Goal: Information Seeking & Learning: Learn about a topic

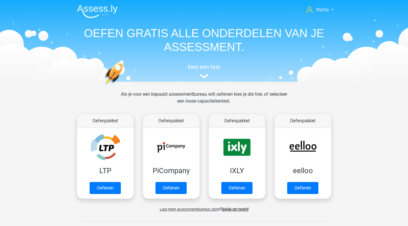
scroll to position [237, 0]
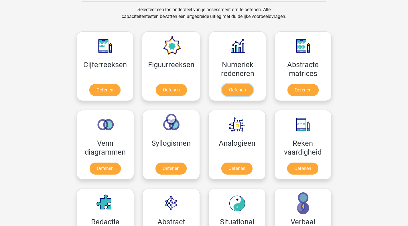
click at [253, 84] on link "Oefenen" at bounding box center [237, 90] width 31 height 12
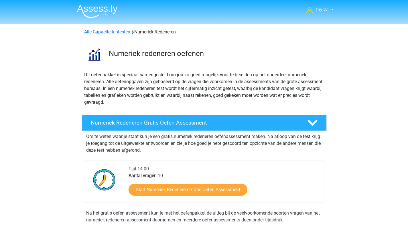
scroll to position [86, 0]
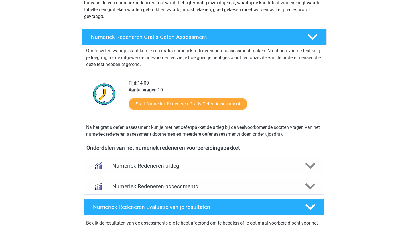
click at [136, 164] on h4 "Numeriek Redeneren uitleg" at bounding box center [204, 166] width 184 height 7
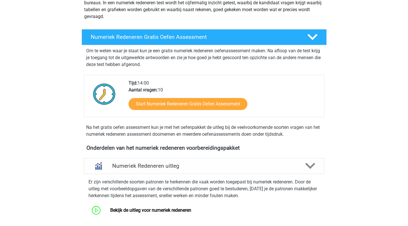
scroll to position [200, 0]
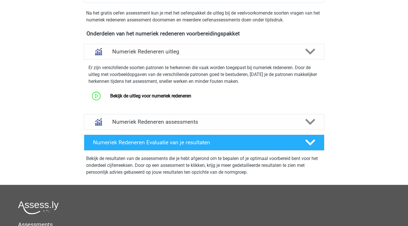
click at [110, 119] on div "Numeriek Redeneren assessments" at bounding box center [204, 122] width 192 height 7
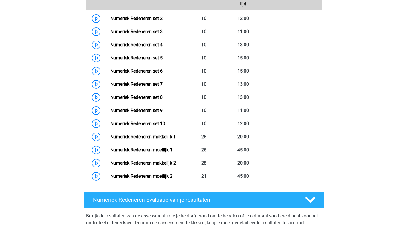
scroll to position [336, 0]
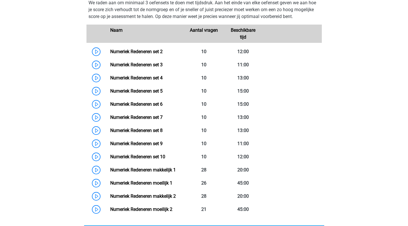
click at [110, 54] on link "Numeriek Redeneren set 2" at bounding box center [136, 51] width 52 height 5
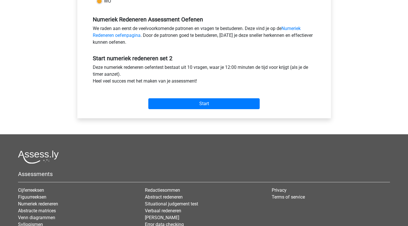
scroll to position [200, 0]
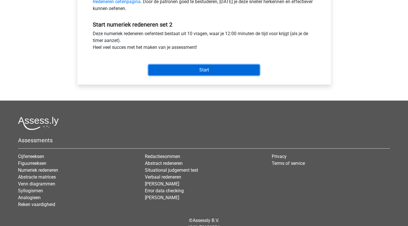
click at [217, 72] on input "Start" at bounding box center [203, 70] width 111 height 11
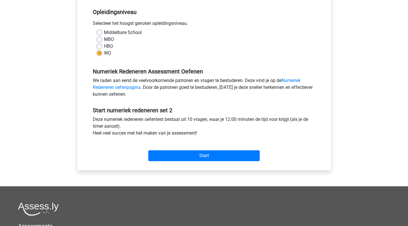
scroll to position [0, 0]
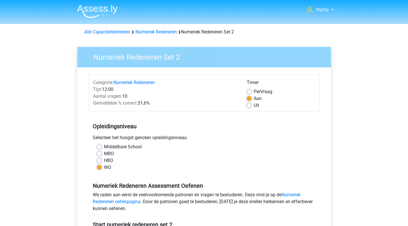
click at [109, 32] on link "Alle Capaciteitentesten" at bounding box center [107, 31] width 46 height 5
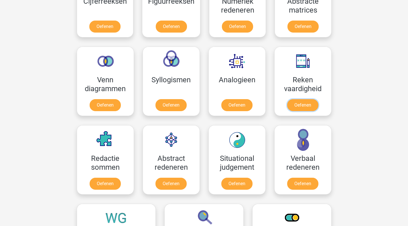
scroll to position [272, 0]
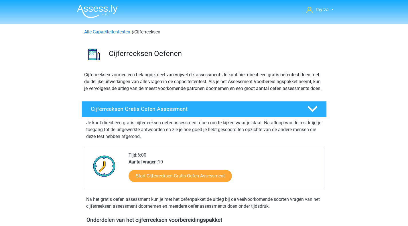
scroll to position [114, 0]
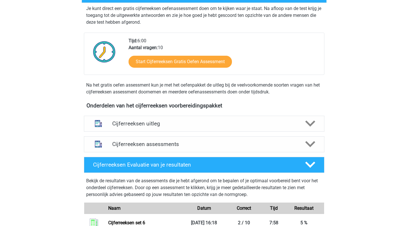
click at [134, 127] on h4 "Cijferreeksen uitleg" at bounding box center [204, 123] width 184 height 7
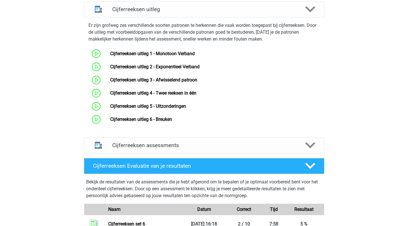
click at [136, 154] on div "Cijferreeksen assessments" at bounding box center [204, 146] width 240 height 16
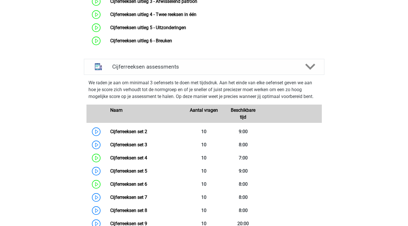
scroll to position [372, 0]
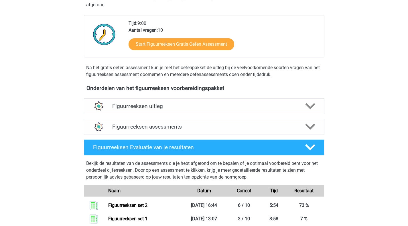
scroll to position [143, 0]
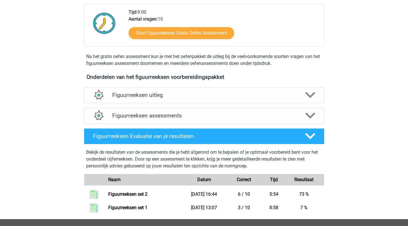
click at [141, 98] on h4 "Figuurreeksen uitleg" at bounding box center [204, 95] width 184 height 7
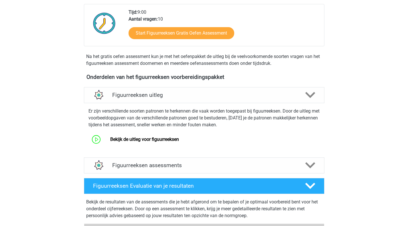
scroll to position [229, 0]
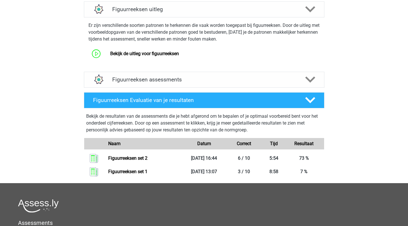
click at [208, 78] on h4 "Figuurreeksen assessments" at bounding box center [204, 79] width 184 height 7
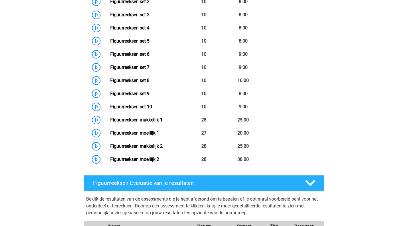
scroll to position [258, 0]
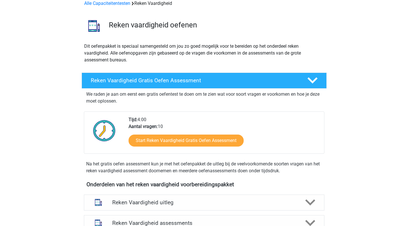
scroll to position [57, 0]
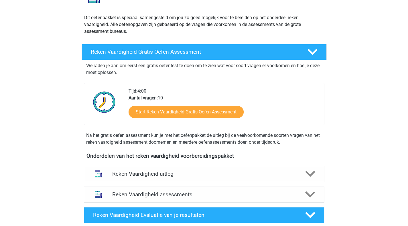
drag, startPoint x: 118, startPoint y: 172, endPoint x: 138, endPoint y: 173, distance: 19.8
click at [118, 172] on h4 "Reken Vaardigheid uitleg" at bounding box center [204, 174] width 184 height 7
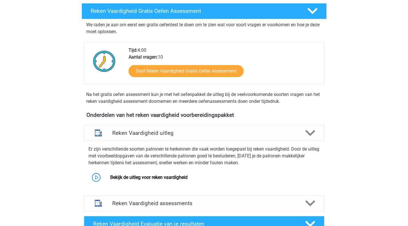
scroll to position [172, 0]
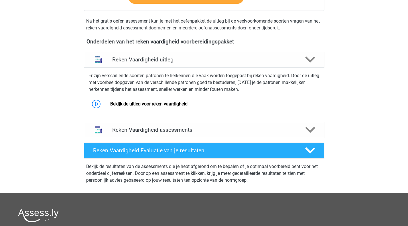
click at [110, 103] on link "Bekijk de uitleg voor reken vaardigheid" at bounding box center [148, 103] width 77 height 5
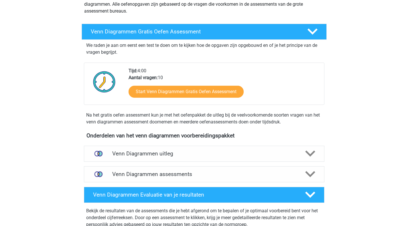
scroll to position [114, 0]
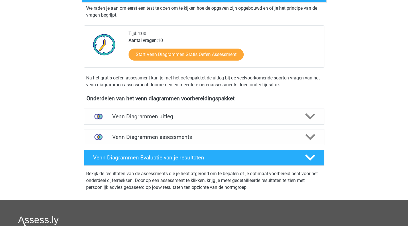
click at [143, 103] on div "Onderdelen van het venn diagrammen voorbereidingspakket Venn Diagrammen uitleg …" at bounding box center [203, 146] width 267 height 107
click at [145, 113] on h4 "Venn Diagrammen uitleg" at bounding box center [204, 116] width 184 height 7
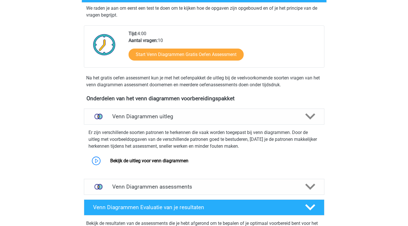
click at [110, 159] on link "Bekijk de uitleg voor venn diagrammen" at bounding box center [149, 160] width 78 height 5
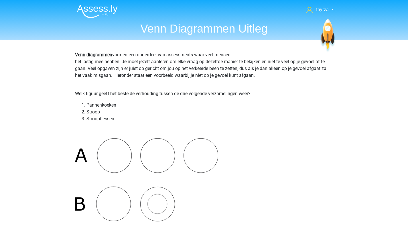
click at [91, 94] on p "Welk figuur geeft het beste de verhouding tussen de drie volgende verzamelingen…" at bounding box center [204, 93] width 258 height 7
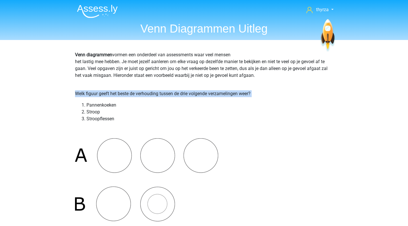
click at [91, 94] on p "Welk figuur geeft het beste de verhouding tussen de drie volgende verzamelingen…" at bounding box center [204, 93] width 258 height 7
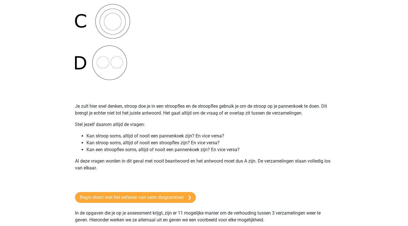
scroll to position [229, 0]
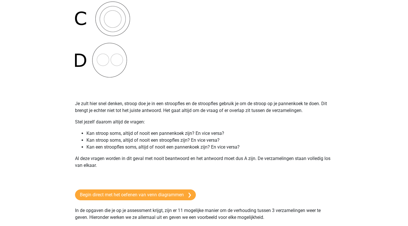
click at [124, 132] on li "Kan stroop soms, altijd of nooit een pannenkoek zijn? En vice versa?" at bounding box center [209, 133] width 247 height 7
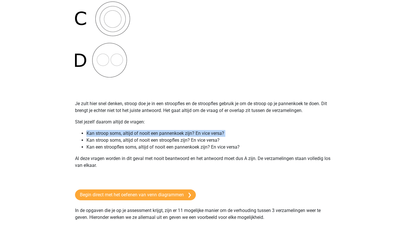
click at [124, 132] on li "Kan stroop soms, altijd of nooit een pannenkoek zijn? En vice versa?" at bounding box center [209, 133] width 247 height 7
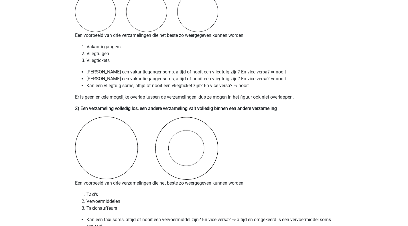
scroll to position [486, 0]
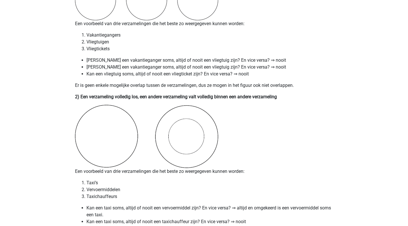
click at [116, 96] on b "2) Een verzameling volledig los, een andere verzameling valt volledig binnen ee…" at bounding box center [176, 96] width 202 height 5
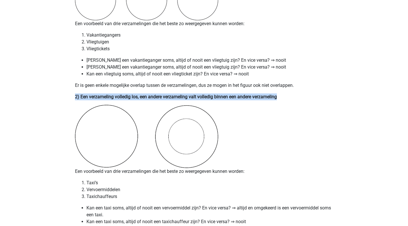
click at [116, 96] on b "2) Een verzameling volledig los, een andere verzameling valt volledig binnen ee…" at bounding box center [176, 96] width 202 height 5
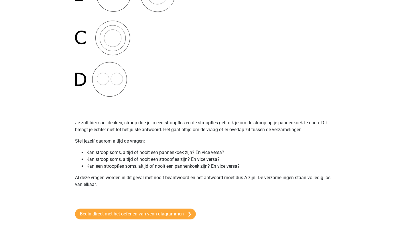
scroll to position [258, 0]
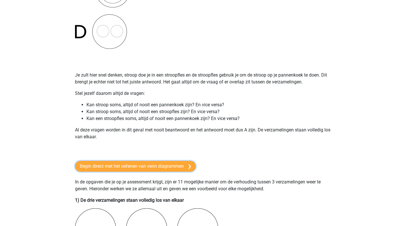
click at [120, 166] on link "Begin direct met het oefenen van venn diagrammen" at bounding box center [135, 166] width 121 height 11
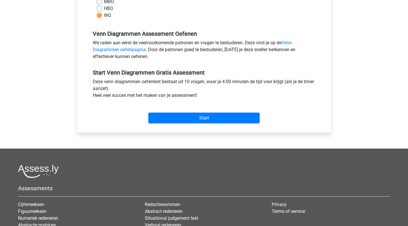
scroll to position [172, 0]
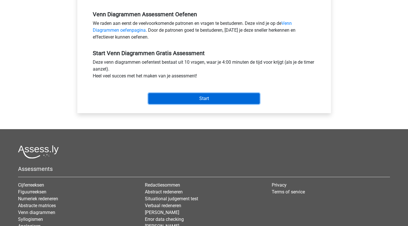
click at [185, 100] on input "Start" at bounding box center [203, 98] width 111 height 11
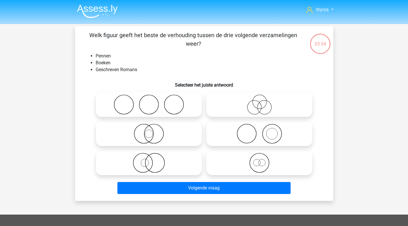
click at [257, 139] on icon at bounding box center [259, 134] width 101 height 20
click at [259, 131] on input "radio" at bounding box center [261, 129] width 4 height 4
radio input "true"
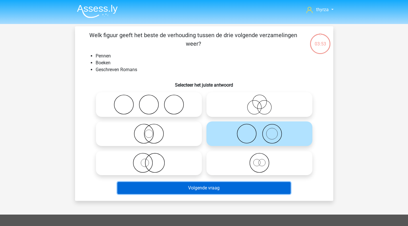
click at [211, 186] on button "Volgende vraag" at bounding box center [203, 188] width 173 height 12
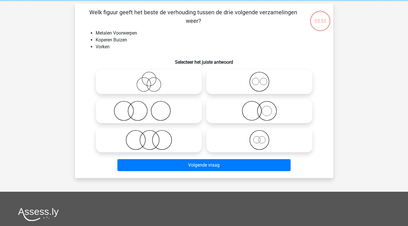
scroll to position [26, 0]
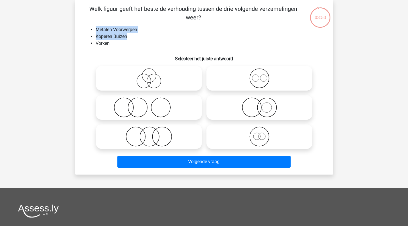
drag, startPoint x: 97, startPoint y: 29, endPoint x: 144, endPoint y: 39, distance: 47.8
click at [144, 39] on ul "Metalen Voorwerpen Koperen Buizen Vorken" at bounding box center [204, 36] width 240 height 21
click at [127, 45] on li "Vorken" at bounding box center [210, 43] width 228 height 7
click at [102, 45] on li "Vorken" at bounding box center [210, 43] width 228 height 7
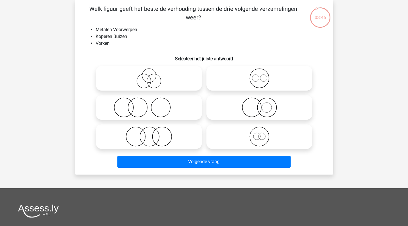
click at [140, 110] on icon at bounding box center [148, 108] width 101 height 20
click at [149, 105] on input "radio" at bounding box center [151, 103] width 4 height 4
radio input "true"
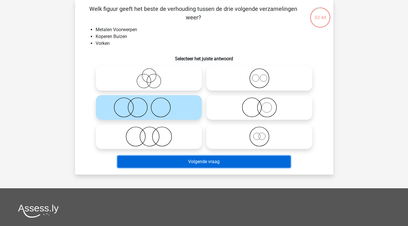
click at [167, 161] on button "Volgende vraag" at bounding box center [203, 162] width 173 height 12
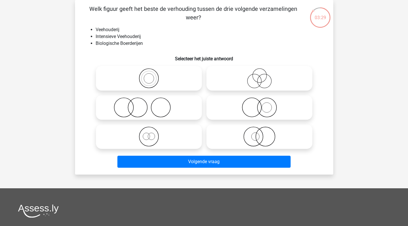
click at [106, 36] on li "Intensieve Veehouderij" at bounding box center [210, 36] width 228 height 7
click at [106, 42] on li "Biologische Boerderijen" at bounding box center [210, 43] width 228 height 7
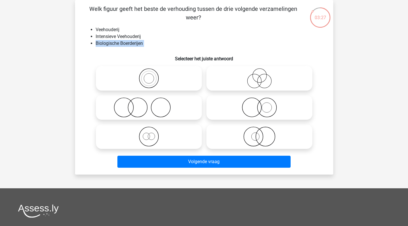
click at [106, 42] on li "Biologische Boerderijen" at bounding box center [210, 43] width 228 height 7
click at [264, 108] on icon at bounding box center [259, 108] width 101 height 20
click at [263, 105] on input "radio" at bounding box center [261, 103] width 4 height 4
radio input "true"
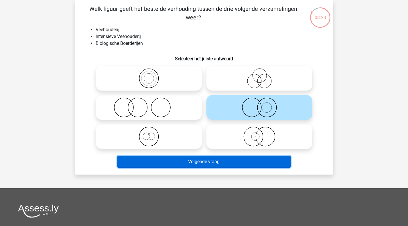
click at [211, 163] on button "Volgende vraag" at bounding box center [203, 162] width 173 height 12
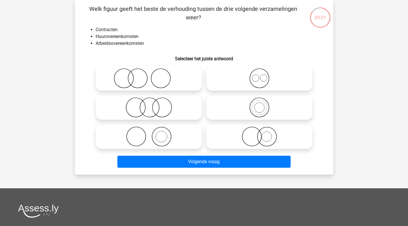
click at [104, 35] on li "Huurovereenkomsten" at bounding box center [210, 36] width 228 height 7
click at [105, 42] on li "Arbeidsovereenkomsten" at bounding box center [210, 43] width 228 height 7
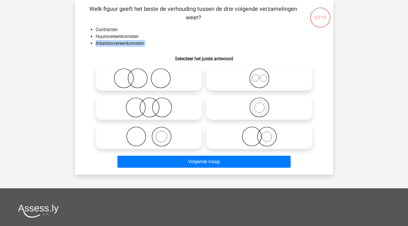
click at [105, 42] on li "Arbeidsovereenkomsten" at bounding box center [210, 43] width 228 height 7
click at [264, 82] on circle at bounding box center [263, 78] width 7 height 7
click at [263, 76] on input "radio" at bounding box center [261, 74] width 4 height 4
radio input "true"
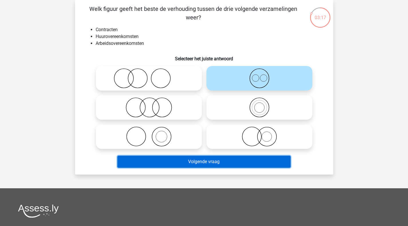
click at [211, 164] on button "Volgende vraag" at bounding box center [203, 162] width 173 height 12
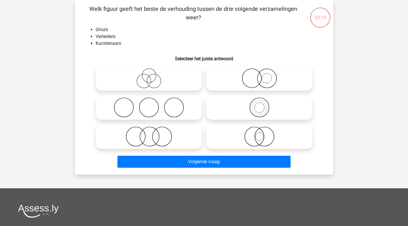
click at [105, 41] on li "Kunstenaars" at bounding box center [210, 43] width 228 height 7
click at [112, 52] on h6 "Selecteer het juiste antwoord" at bounding box center [204, 57] width 240 height 10
click at [138, 113] on icon at bounding box center [148, 108] width 101 height 20
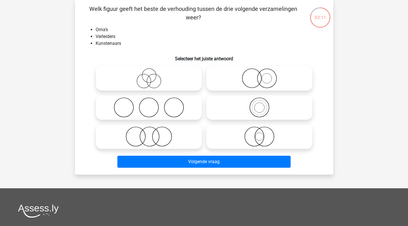
click at [149, 105] on input "radio" at bounding box center [151, 103] width 4 height 4
radio input "true"
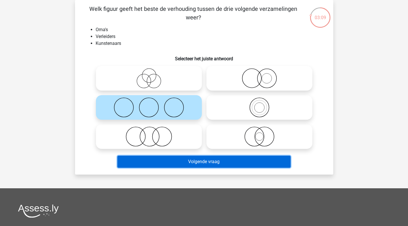
click at [172, 166] on button "Volgende vraag" at bounding box center [203, 162] width 173 height 12
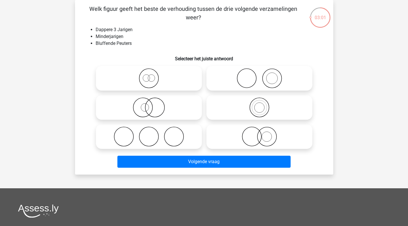
click at [116, 38] on li "Minderjarigen" at bounding box center [210, 36] width 228 height 7
click at [114, 44] on li "Bluffende Peuters" at bounding box center [210, 43] width 228 height 7
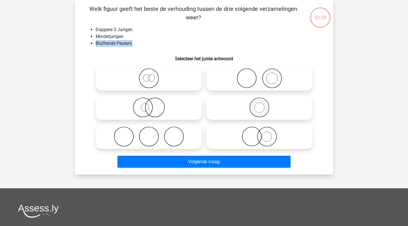
click at [114, 44] on li "Bluffende Peuters" at bounding box center [210, 43] width 228 height 7
click at [242, 83] on icon at bounding box center [259, 78] width 101 height 20
click at [259, 76] on input "radio" at bounding box center [261, 74] width 4 height 4
radio input "true"
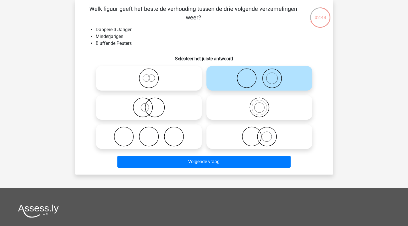
click at [258, 137] on icon at bounding box center [259, 137] width 101 height 20
click at [259, 134] on input "radio" at bounding box center [261, 132] width 4 height 4
radio input "true"
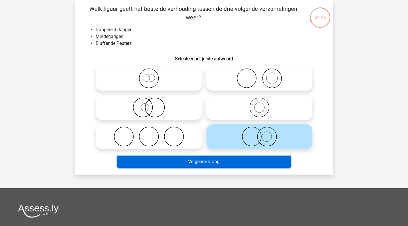
click at [238, 161] on button "Volgende vraag" at bounding box center [203, 162] width 173 height 12
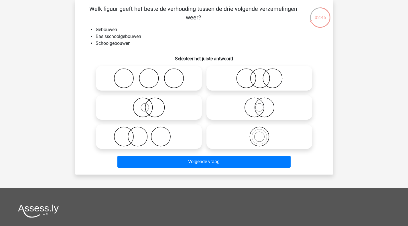
click at [122, 36] on li "Basisschoolgebouwen" at bounding box center [210, 36] width 228 height 7
click at [121, 44] on li "Schoolgebouwen" at bounding box center [210, 43] width 228 height 7
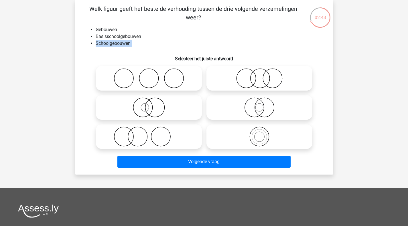
click at [121, 44] on li "Schoolgebouwen" at bounding box center [210, 43] width 228 height 7
drag, startPoint x: 253, startPoint y: 132, endPoint x: 254, endPoint y: 136, distance: 4.0
click at [253, 133] on icon at bounding box center [259, 137] width 101 height 20
click at [259, 133] on input "radio" at bounding box center [261, 132] width 4 height 4
radio input "true"
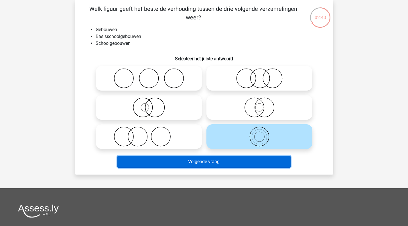
click at [250, 167] on button "Volgende vraag" at bounding box center [203, 162] width 173 height 12
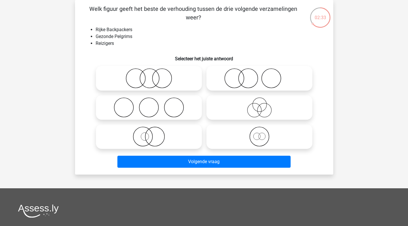
click at [100, 30] on li "Rijke Backpackers" at bounding box center [210, 29] width 228 height 7
click at [104, 35] on li "Gezonde Pelgrims" at bounding box center [210, 36] width 228 height 7
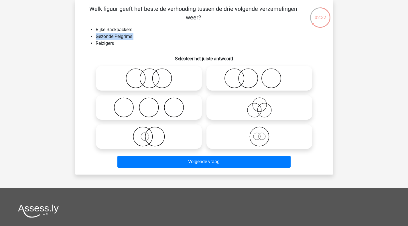
click at [104, 35] on li "Gezonde Pelgrims" at bounding box center [210, 36] width 228 height 7
click at [107, 47] on li "Reizigers" at bounding box center [210, 43] width 228 height 7
click at [107, 45] on li "Reizigers" at bounding box center [210, 43] width 228 height 7
click at [260, 112] on circle at bounding box center [259, 105] width 14 height 14
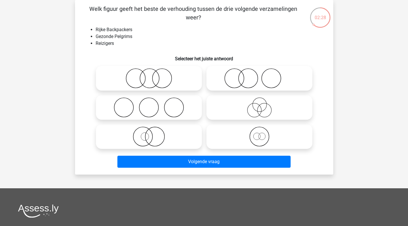
click at [260, 105] on input "radio" at bounding box center [261, 103] width 4 height 4
radio input "true"
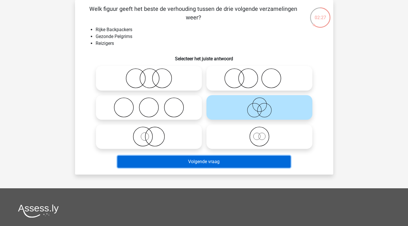
click at [211, 157] on button "Volgende vraag" at bounding box center [203, 162] width 173 height 12
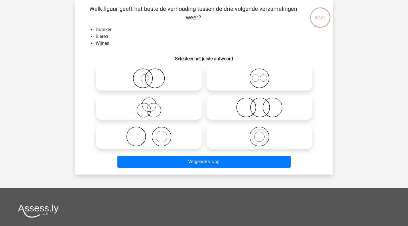
click at [100, 23] on div "Welk figuur geeft het beste de verhouding tussen de drie volgende verzamelingen…" at bounding box center [204, 88] width 254 height 166
click at [98, 32] on li "Dranken" at bounding box center [210, 29] width 228 height 7
drag, startPoint x: 264, startPoint y: 76, endPoint x: 261, endPoint y: 97, distance: 21.1
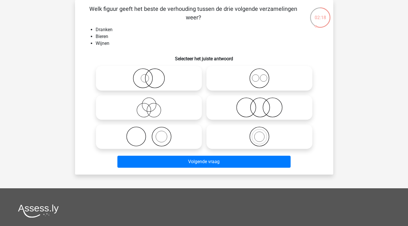
click at [264, 76] on icon at bounding box center [259, 78] width 101 height 20
click at [263, 76] on input "radio" at bounding box center [261, 74] width 4 height 4
radio input "true"
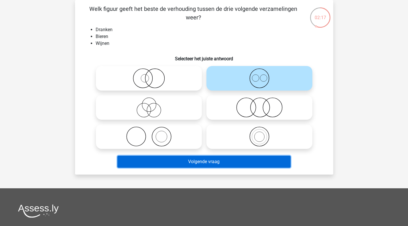
click at [196, 165] on button "Volgende vraag" at bounding box center [203, 162] width 173 height 12
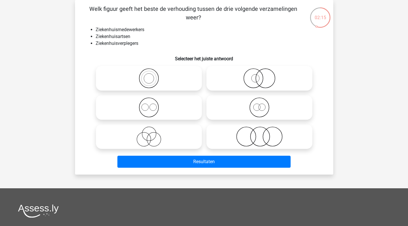
click at [116, 30] on li "Ziekenhuismedewerkers" at bounding box center [210, 29] width 228 height 7
click at [114, 35] on li "Ziekenhuisartsen" at bounding box center [210, 36] width 228 height 7
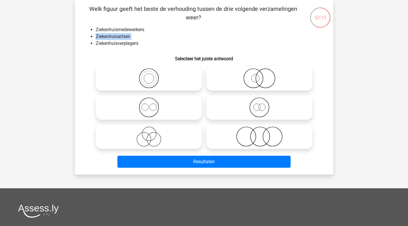
click at [114, 35] on li "Ziekenhuisartsen" at bounding box center [210, 36] width 228 height 7
click at [114, 42] on li "Ziekenhuisverplegers" at bounding box center [210, 43] width 228 height 7
click at [166, 138] on icon at bounding box center [148, 137] width 101 height 20
click at [153, 134] on input "radio" at bounding box center [151, 132] width 4 height 4
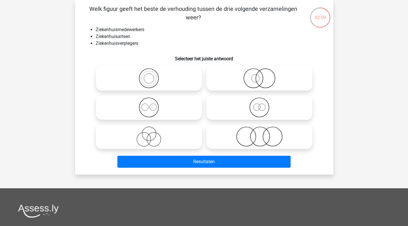
radio input "true"
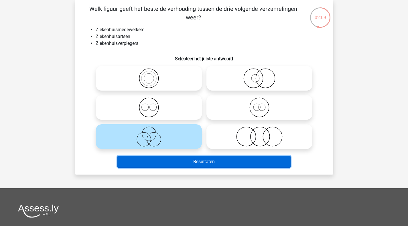
click at [189, 158] on button "Resultaten" at bounding box center [203, 162] width 173 height 12
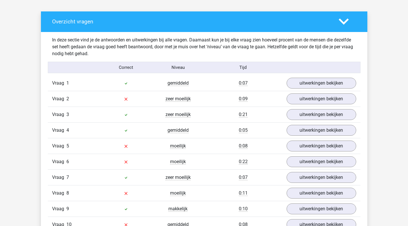
scroll to position [372, 0]
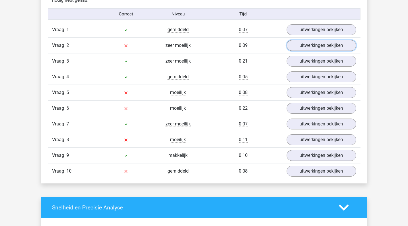
click at [315, 45] on link "uitwerkingen bekijken" at bounding box center [321, 45] width 70 height 11
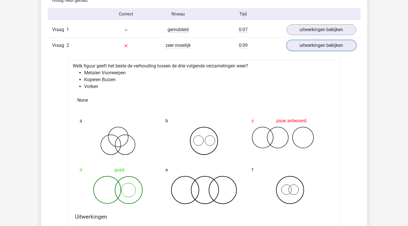
scroll to position [401, 0]
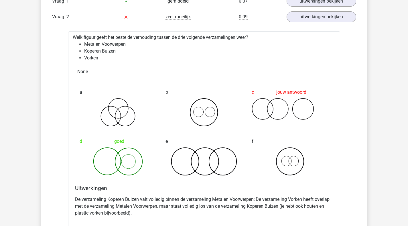
click at [106, 198] on p "De verzameling Koperen Buizen valt volledig binnen de verzameling Metalen Voorw…" at bounding box center [204, 206] width 258 height 21
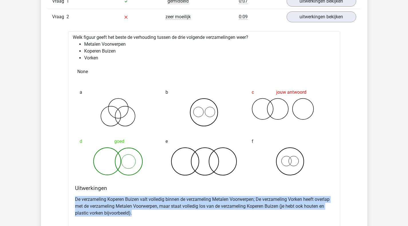
click at [106, 198] on p "De verzameling Koperen Buizen valt volledig binnen de verzameling Metalen Voorw…" at bounding box center [204, 206] width 258 height 21
drag, startPoint x: 116, startPoint y: 198, endPoint x: 349, endPoint y: 209, distance: 233.8
click at [349, 209] on div "Vraag 1 gemiddeld 0:07 uitwerkingen bekijken Welk figuur geeft het beste de ver…" at bounding box center [204, 187] width 304 height 389
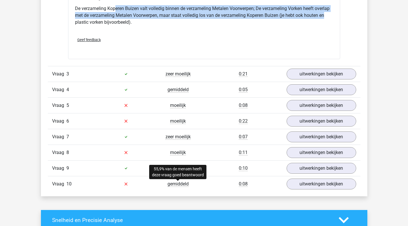
scroll to position [630, 0]
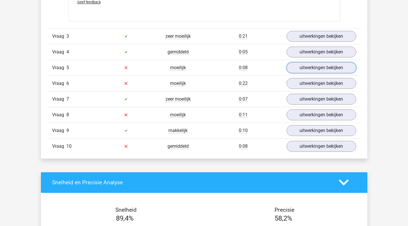
click at [311, 70] on link "uitwerkingen bekijken" at bounding box center [321, 67] width 70 height 11
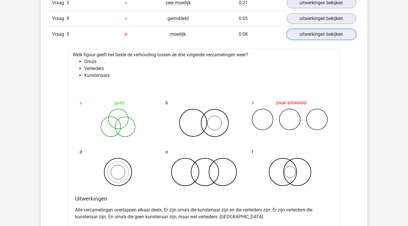
scroll to position [687, 0]
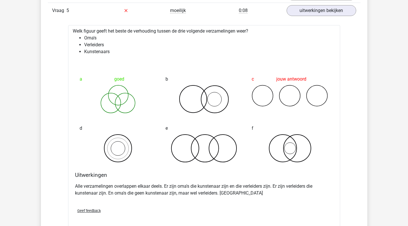
click at [107, 187] on p "Alle verzamelingen overlappen elkaar deels. Er zijn oma's die kunstenaar zijn e…" at bounding box center [204, 190] width 258 height 14
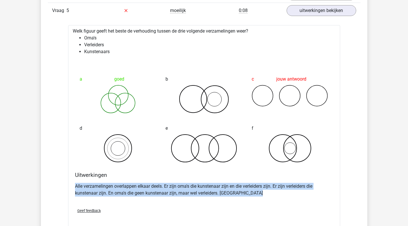
click at [107, 187] on p "Alle verzamelingen overlappen elkaar deels. Er zijn oma's die kunstenaar zijn e…" at bounding box center [204, 190] width 258 height 14
click at [302, 179] on div "Uitwerkingen Alle verzamelingen overlappen elkaar deels. Er zijn oma's die kuns…" at bounding box center [204, 188] width 263 height 32
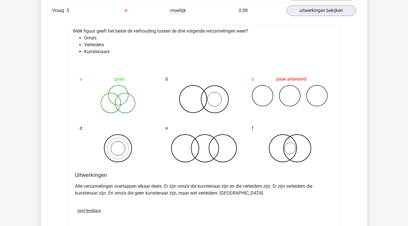
click at [288, 187] on p "Alle verzamelingen overlappen elkaar deels. Er zijn oma's die kunstenaar zijn e…" at bounding box center [204, 190] width 258 height 14
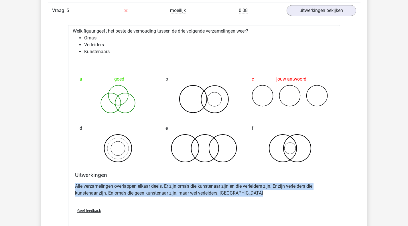
click at [288, 187] on p "Alle verzamelingen overlappen elkaar deels. Er zijn oma's die kunstenaar zijn e…" at bounding box center [204, 190] width 258 height 14
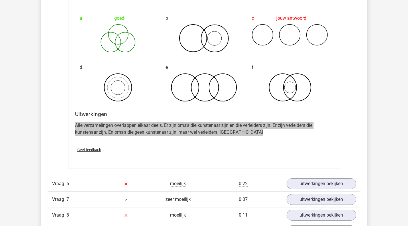
scroll to position [773, 0]
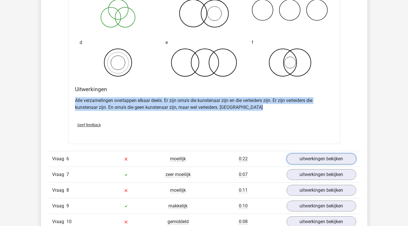
click at [316, 158] on link "uitwerkingen bekijken" at bounding box center [321, 159] width 70 height 11
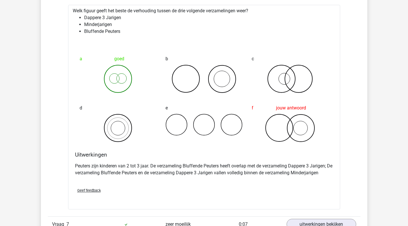
scroll to position [944, 0]
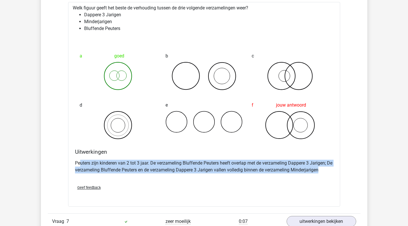
drag, startPoint x: 81, startPoint y: 163, endPoint x: 335, endPoint y: 171, distance: 254.5
click at [335, 171] on div "Welk figuur geeft het beste de verhouding tussen de drie volgende verzamelingen…" at bounding box center [204, 104] width 272 height 205
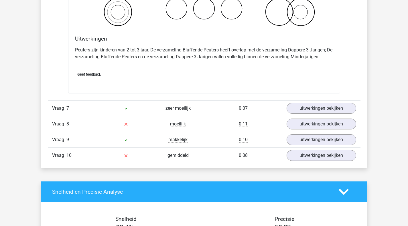
scroll to position [1059, 0]
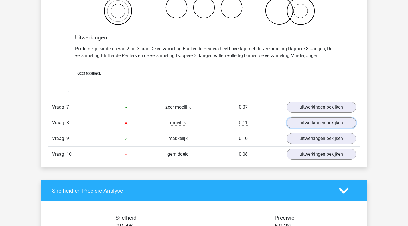
click at [306, 120] on link "uitwerkingen bekijken" at bounding box center [321, 123] width 70 height 11
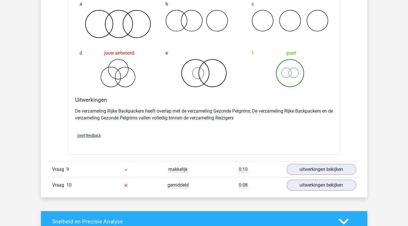
scroll to position [1316, 0]
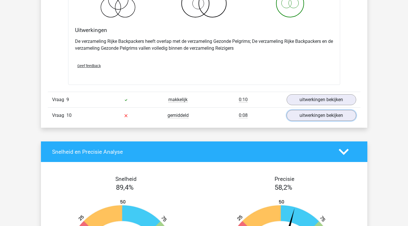
click at [326, 116] on link "uitwerkingen bekijken" at bounding box center [321, 115] width 70 height 11
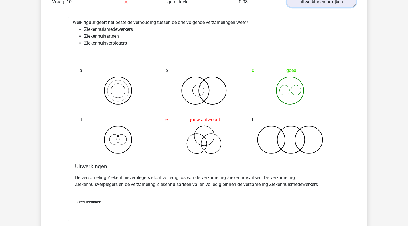
scroll to position [1431, 0]
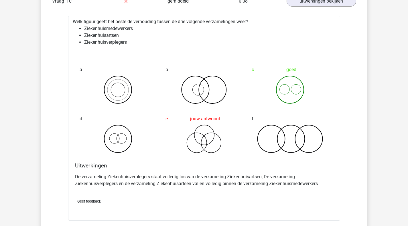
click at [104, 34] on li "Ziekenhuisartsen" at bounding box center [209, 35] width 251 height 7
click at [105, 42] on li "Ziekenhuisverplegers" at bounding box center [209, 42] width 251 height 7
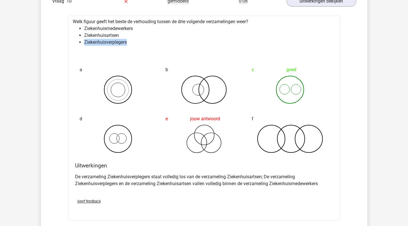
click at [105, 42] on li "Ziekenhuisverplegers" at bounding box center [209, 42] width 251 height 7
click at [164, 45] on li "Ziekenhuisverplegers" at bounding box center [209, 42] width 251 height 7
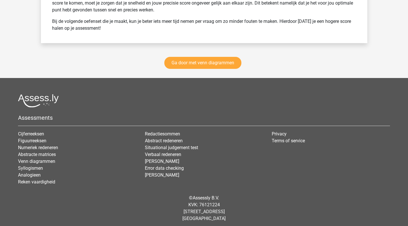
scroll to position [1933, 0]
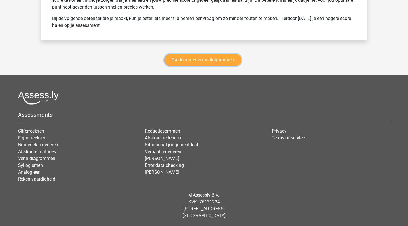
click at [205, 63] on link "Ga door met venn diagrammen" at bounding box center [202, 60] width 77 height 12
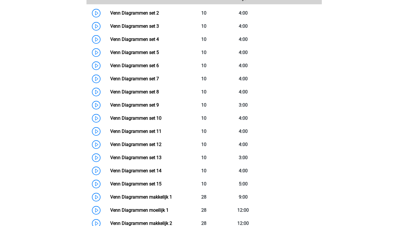
scroll to position [270, 0]
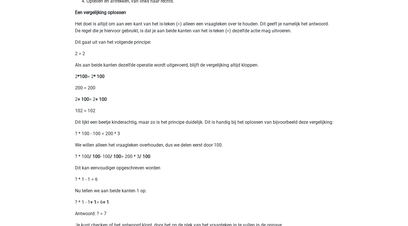
scroll to position [258, 0]
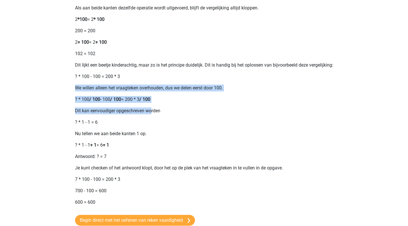
drag, startPoint x: 153, startPoint y: 110, endPoint x: 75, endPoint y: 95, distance: 79.3
click at [75, 95] on div "Opgaven bij het onderdeel rekenvaardigheid zullen vrijwel altijd bestaan uit ee…" at bounding box center [204, 182] width 272 height 798
click at [99, 92] on p "We willen alleen het vraagteken overhouden, dus we delen eerst door 100." at bounding box center [204, 88] width 258 height 7
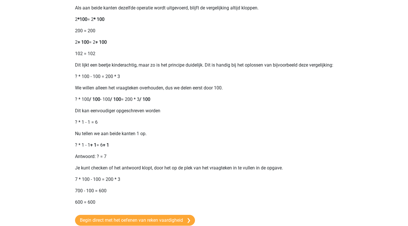
click at [168, 92] on p "We willen alleen het vraagteken overhouden, dus we delen eerst door 100." at bounding box center [204, 88] width 258 height 7
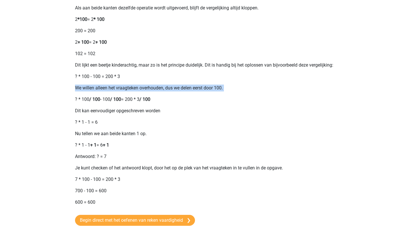
click at [168, 92] on p "We willen alleen het vraagteken overhouden, dus we delen eerst door 100." at bounding box center [204, 88] width 258 height 7
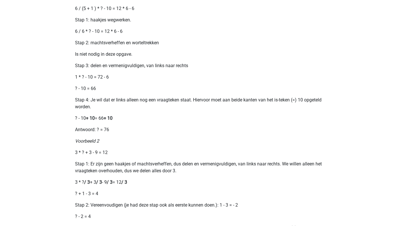
scroll to position [515, 0]
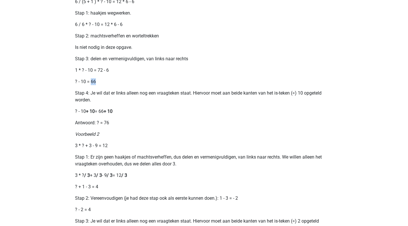
drag, startPoint x: 91, startPoint y: 90, endPoint x: 101, endPoint y: 88, distance: 9.6
click at [101, 85] on p "? - 10 = 66" at bounding box center [204, 81] width 258 height 7
drag, startPoint x: 110, startPoint y: 141, endPoint x: 116, endPoint y: 133, distance: 10.4
click at [110, 138] on p "Voorbeeld 2" at bounding box center [204, 134] width 258 height 7
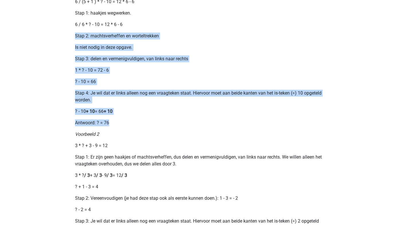
drag, startPoint x: 116, startPoint y: 129, endPoint x: 40, endPoint y: 39, distance: 117.8
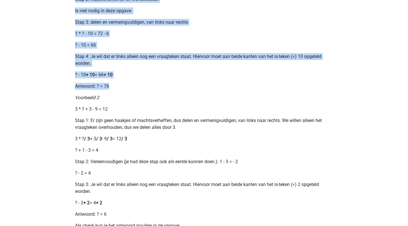
scroll to position [630, 0]
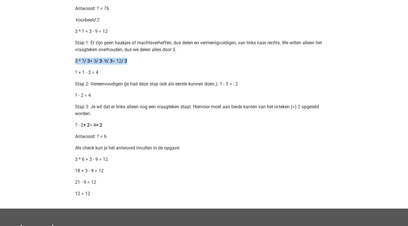
drag, startPoint x: 67, startPoint y: 67, endPoint x: 171, endPoint y: 68, distance: 103.3
click at [167, 76] on p "? + 1 - 3 = 4" at bounding box center [204, 72] width 258 height 7
drag, startPoint x: 92, startPoint y: 102, endPoint x: 61, endPoint y: 102, distance: 30.9
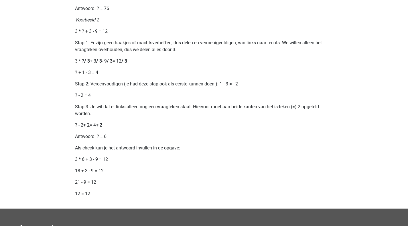
click at [115, 129] on p "? - 2 + 2 = 4 + 2" at bounding box center [204, 125] width 258 height 7
drag, startPoint x: 113, startPoint y: 131, endPoint x: 72, endPoint y: 129, distance: 41.2
drag, startPoint x: 77, startPoint y: 145, endPoint x: 139, endPoint y: 149, distance: 62.0
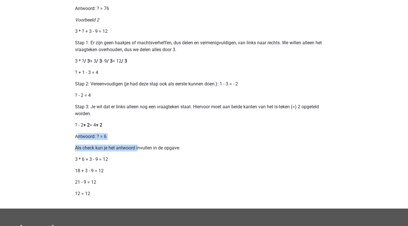
click at [83, 152] on p "Als check kun je het antwoord invullen in de opgave:" at bounding box center [204, 148] width 258 height 7
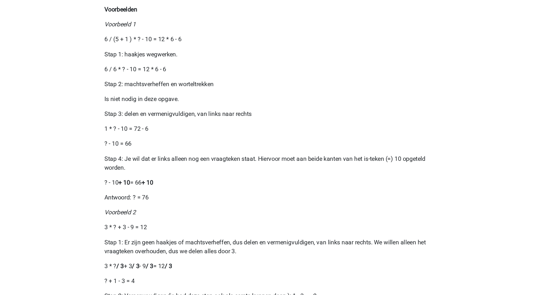
scroll to position [401, 0]
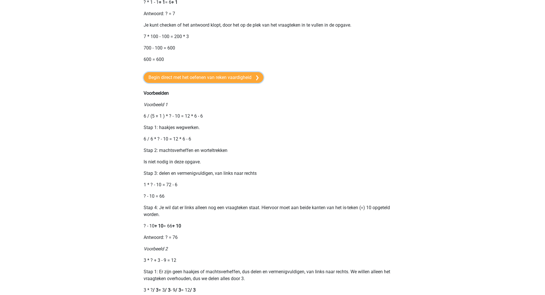
click at [213, 83] on link "Begin direct met het oefenen van reken vaardigheid" at bounding box center [204, 77] width 120 height 11
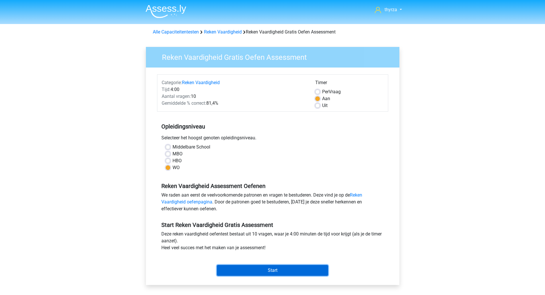
click at [247, 267] on input "Start" at bounding box center [272, 270] width 111 height 11
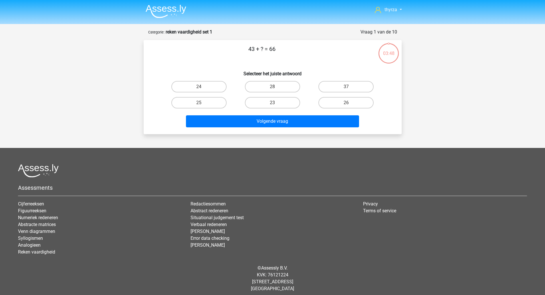
click at [265, 104] on label "23" at bounding box center [272, 102] width 55 height 11
click at [272, 104] on input "23" at bounding box center [274, 105] width 4 height 4
radio input "true"
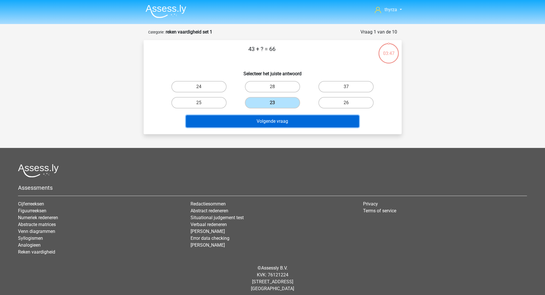
click at [256, 121] on button "Volgende vraag" at bounding box center [272, 121] width 173 height 12
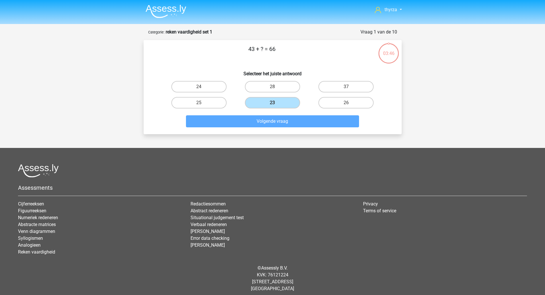
scroll to position [4, 0]
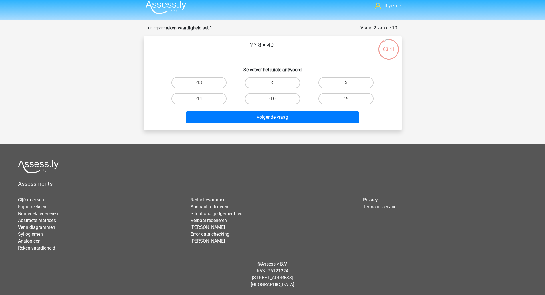
click at [336, 80] on label "5" at bounding box center [345, 82] width 55 height 11
click at [346, 83] on input "5" at bounding box center [348, 85] width 4 height 4
radio input "true"
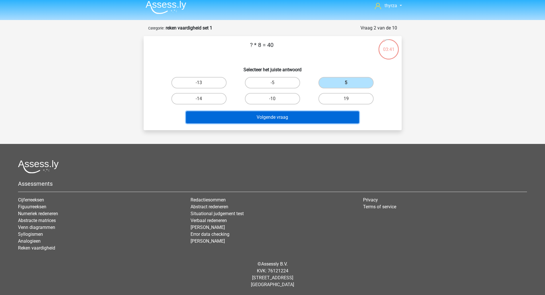
click at [288, 118] on button "Volgende vraag" at bounding box center [272, 117] width 173 height 12
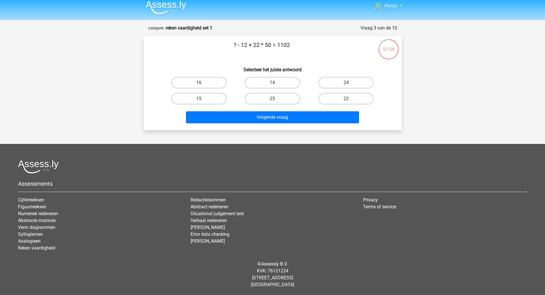
click at [279, 76] on div "14" at bounding box center [273, 83] width 74 height 16
click at [278, 85] on label "14" at bounding box center [272, 82] width 55 height 11
click at [276, 85] on input "14" at bounding box center [274, 85] width 4 height 4
radio input "true"
click at [256, 125] on div "Volgende vraag" at bounding box center [272, 118] width 221 height 14
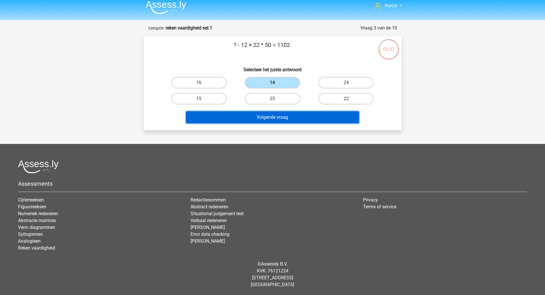
click at [256, 123] on button "Volgende vraag" at bounding box center [272, 117] width 173 height 12
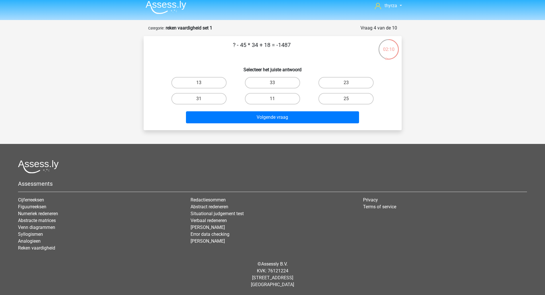
click at [339, 97] on label "25" at bounding box center [345, 98] width 55 height 11
click at [346, 99] on input "25" at bounding box center [348, 101] width 4 height 4
radio input "true"
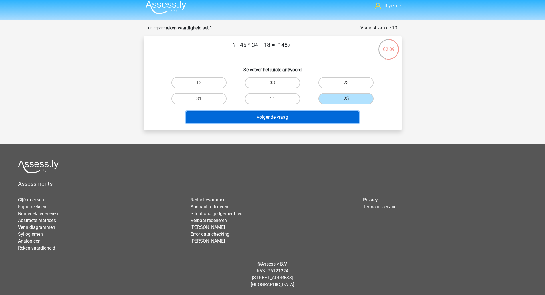
click at [292, 117] on button "Volgende vraag" at bounding box center [272, 117] width 173 height 12
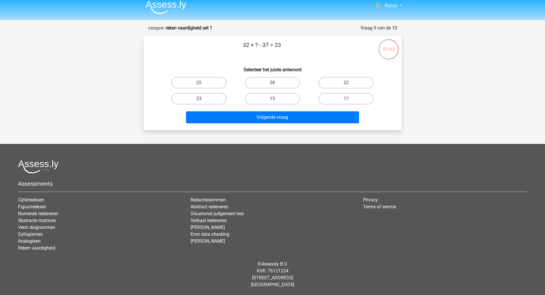
click at [267, 82] on label "28" at bounding box center [272, 82] width 55 height 11
click at [272, 83] on input "28" at bounding box center [274, 85] width 4 height 4
radio input "true"
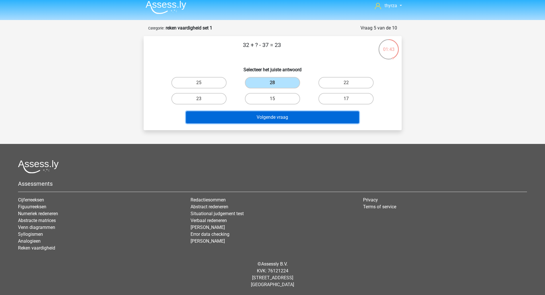
click at [279, 122] on button "Volgende vraag" at bounding box center [272, 117] width 173 height 12
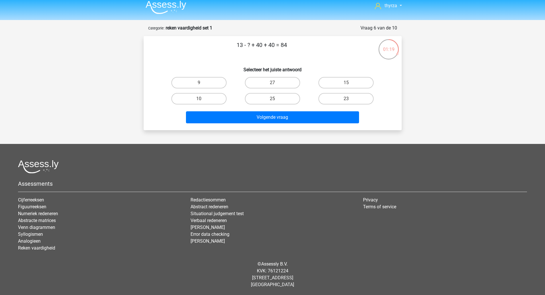
click at [218, 81] on label "9" at bounding box center [198, 82] width 55 height 11
click at [203, 83] on input "9" at bounding box center [201, 85] width 4 height 4
radio input "true"
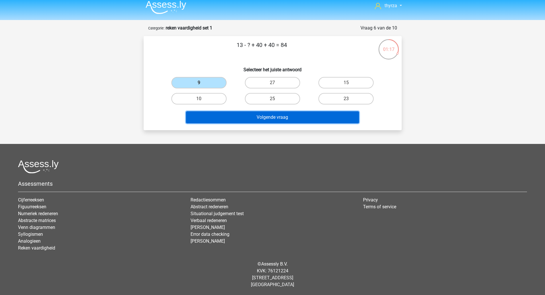
click at [275, 121] on button "Volgende vraag" at bounding box center [272, 117] width 173 height 12
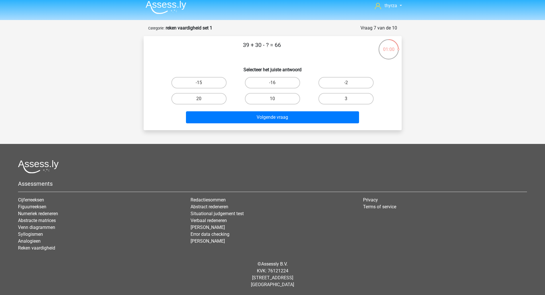
click at [341, 98] on label "3" at bounding box center [345, 98] width 55 height 11
click at [346, 99] on input "3" at bounding box center [348, 101] width 4 height 4
radio input "true"
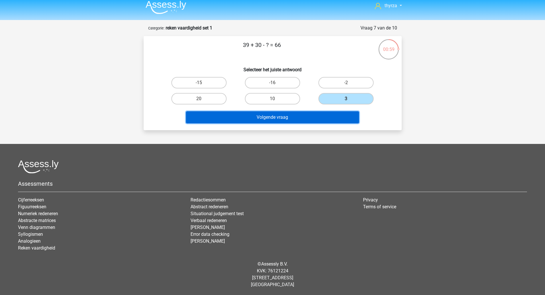
click at [280, 118] on button "Volgende vraag" at bounding box center [272, 117] width 173 height 12
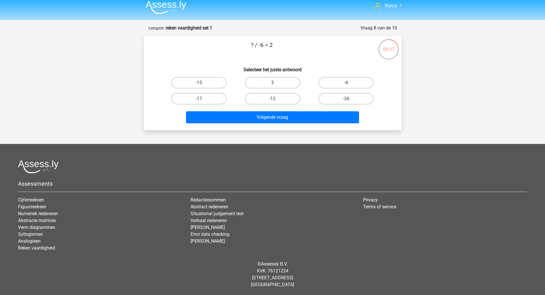
click at [278, 100] on label "-12" at bounding box center [272, 98] width 55 height 11
click at [276, 100] on input "-12" at bounding box center [274, 101] width 4 height 4
radio input "true"
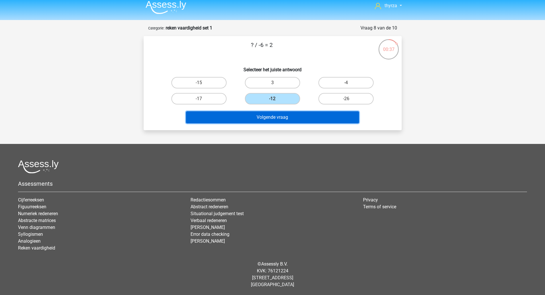
click at [272, 122] on button "Volgende vraag" at bounding box center [272, 117] width 173 height 12
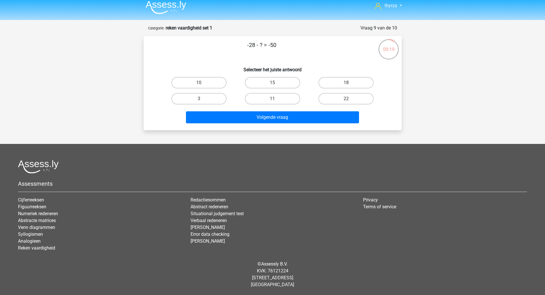
click at [372, 101] on label "22" at bounding box center [345, 98] width 55 height 11
click at [350, 101] on input "22" at bounding box center [348, 101] width 4 height 4
radio input "true"
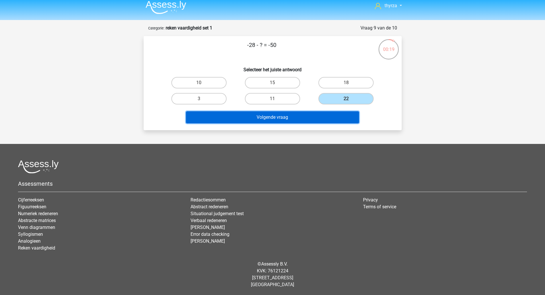
click at [305, 118] on button "Volgende vraag" at bounding box center [272, 117] width 173 height 12
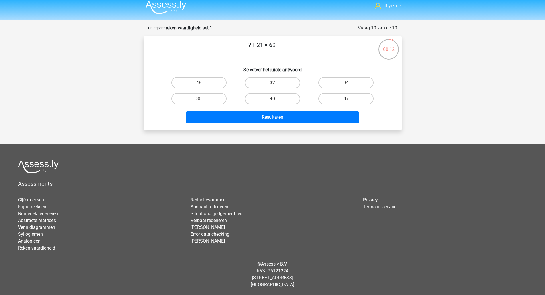
click at [195, 81] on label "48" at bounding box center [198, 82] width 55 height 11
click at [199, 83] on input "48" at bounding box center [201, 85] width 4 height 4
radio input "true"
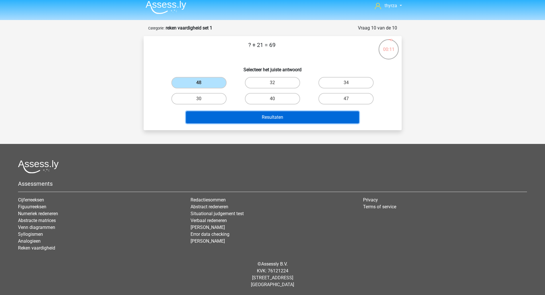
click at [286, 115] on button "Resultaten" at bounding box center [272, 117] width 173 height 12
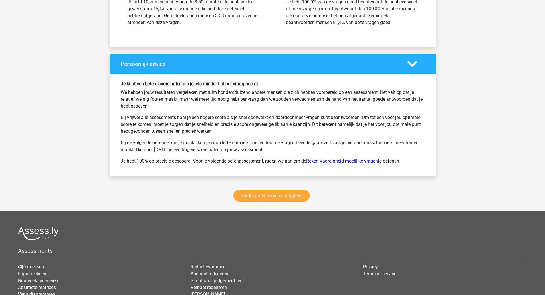
scroll to position [715, 0]
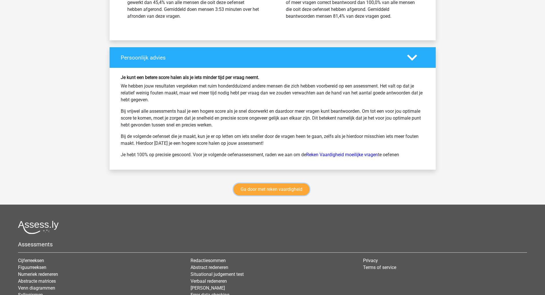
click at [265, 189] on link "Ga door met reken vaardigheid" at bounding box center [271, 189] width 76 height 12
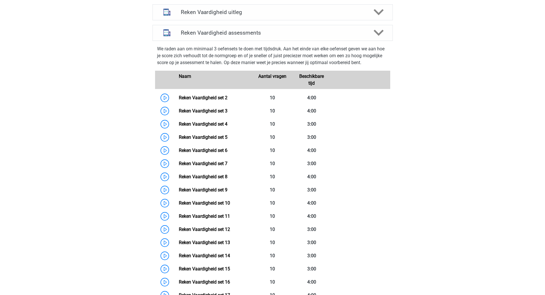
scroll to position [156, 0]
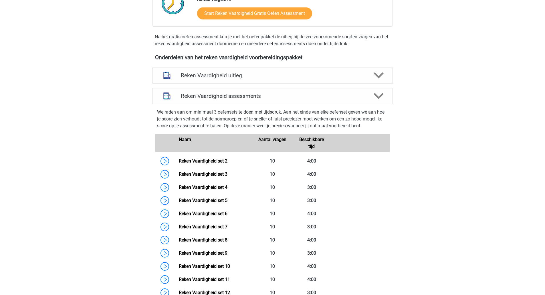
click at [185, 93] on h4 "Reken Vaardigheid assessments" at bounding box center [273, 96] width 184 height 7
click at [386, 97] on div at bounding box center [378, 96] width 19 height 10
click at [382, 95] on polygon at bounding box center [379, 96] width 10 height 6
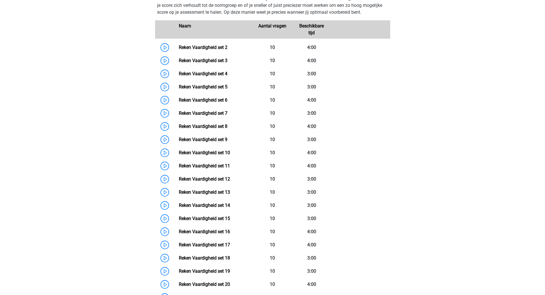
scroll to position [242, 0]
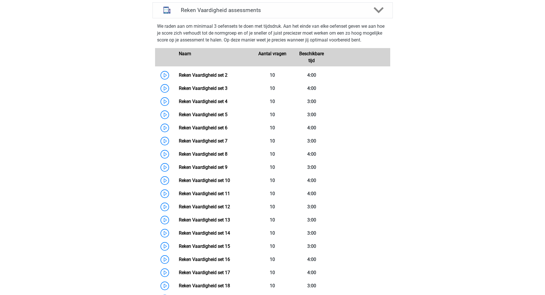
click at [179, 74] on link "Reken Vaardigheid set 2" at bounding box center [203, 74] width 49 height 5
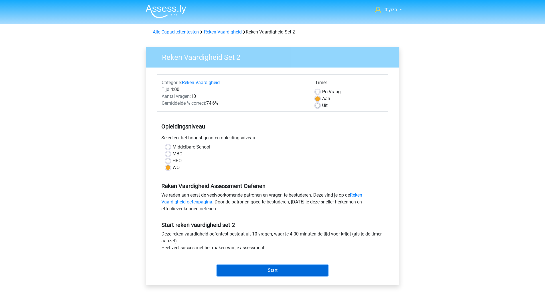
click at [247, 268] on input "Start" at bounding box center [272, 270] width 111 height 11
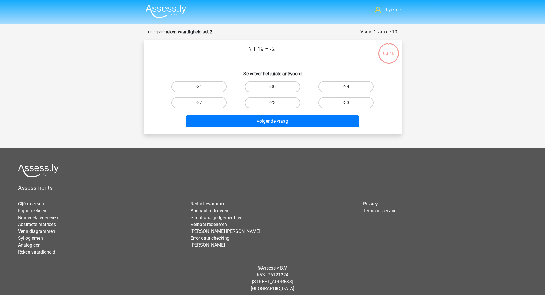
click at [204, 92] on label "-21" at bounding box center [198, 86] width 55 height 11
click at [203, 90] on input "-21" at bounding box center [201, 89] width 4 height 4
radio input "true"
click at [249, 114] on div "Volgende vraag" at bounding box center [273, 120] width 240 height 19
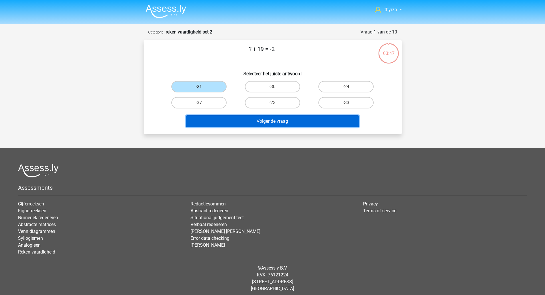
click at [251, 120] on button "Volgende vraag" at bounding box center [272, 121] width 173 height 12
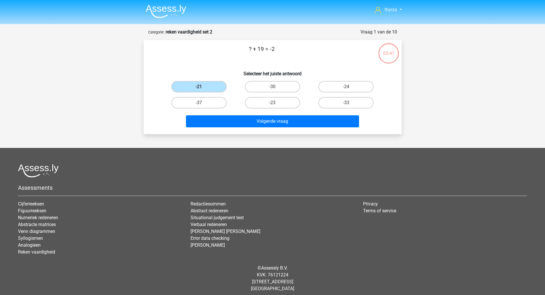
scroll to position [4, 0]
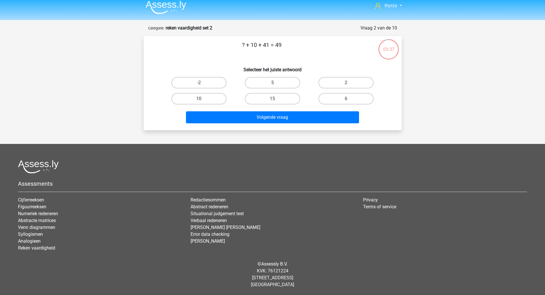
click at [213, 77] on label "-2" at bounding box center [198, 82] width 55 height 11
click at [203, 83] on input "-2" at bounding box center [201, 85] width 4 height 4
radio input "true"
click at [211, 80] on label "-2" at bounding box center [198, 82] width 55 height 11
click at [203, 83] on input "-2" at bounding box center [201, 85] width 4 height 4
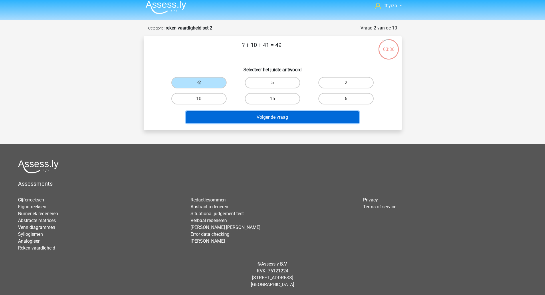
click at [269, 119] on button "Volgende vraag" at bounding box center [272, 117] width 173 height 12
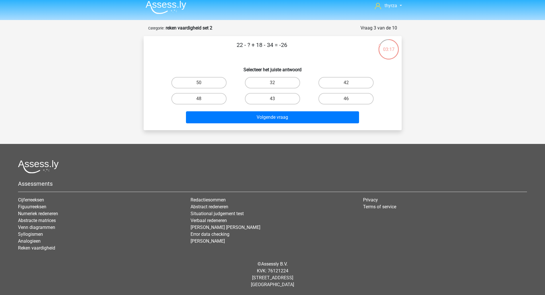
click at [269, 84] on label "32" at bounding box center [272, 82] width 55 height 11
click at [272, 84] on input "32" at bounding box center [274, 85] width 4 height 4
radio input "true"
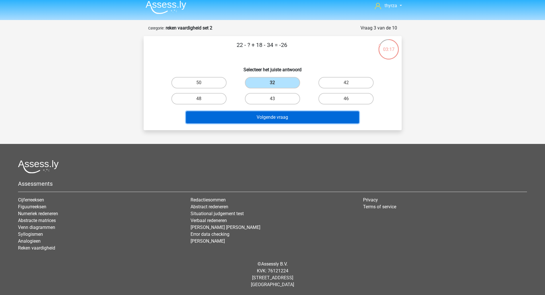
click at [257, 118] on button "Volgende vraag" at bounding box center [272, 117] width 173 height 12
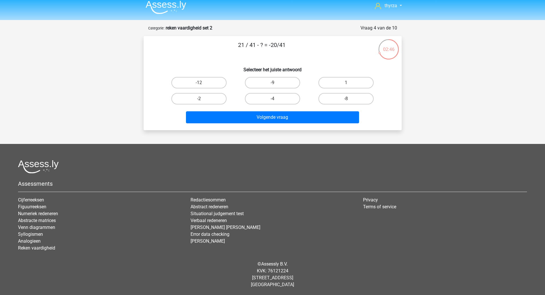
click at [342, 80] on label "1" at bounding box center [345, 82] width 55 height 11
click at [346, 83] on input "1" at bounding box center [348, 85] width 4 height 4
radio input "true"
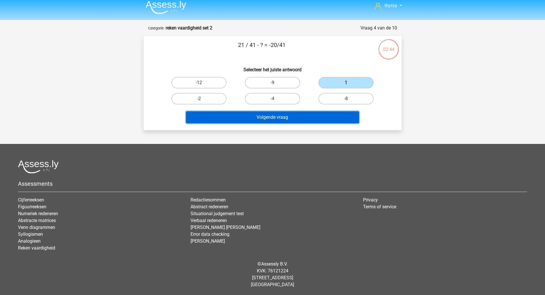
click at [253, 119] on button "Volgende vraag" at bounding box center [272, 117] width 173 height 12
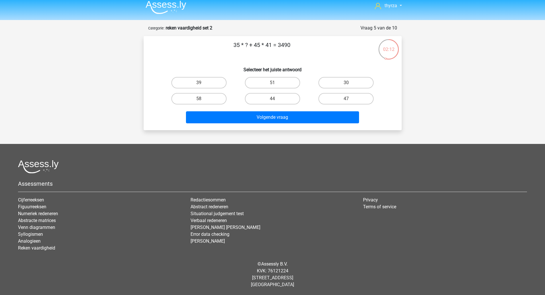
click at [343, 101] on label "47" at bounding box center [345, 98] width 55 height 11
click at [346, 101] on input "47" at bounding box center [348, 101] width 4 height 4
radio input "true"
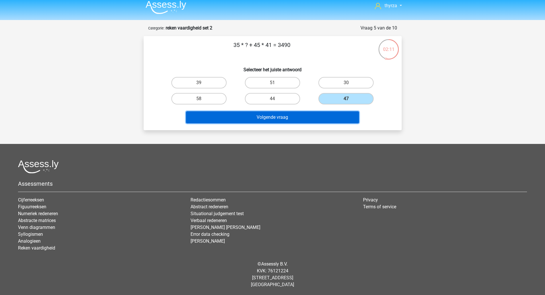
click at [318, 118] on button "Volgende vraag" at bounding box center [272, 117] width 173 height 12
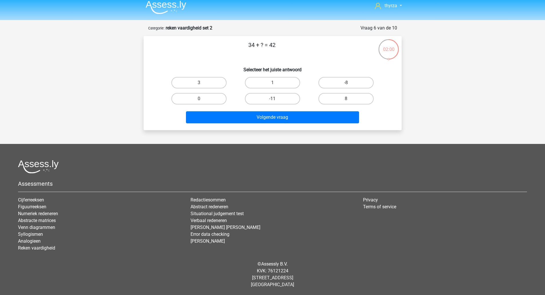
click at [346, 98] on label "8" at bounding box center [345, 98] width 55 height 11
click at [346, 99] on input "8" at bounding box center [348, 101] width 4 height 4
radio input "true"
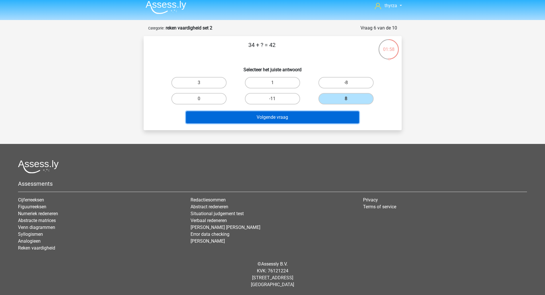
click at [283, 117] on button "Volgende vraag" at bounding box center [272, 117] width 173 height 12
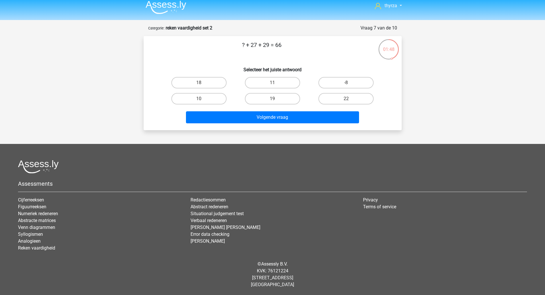
click at [201, 96] on label "10" at bounding box center [198, 98] width 55 height 11
click at [201, 99] on input "10" at bounding box center [201, 101] width 4 height 4
radio input "true"
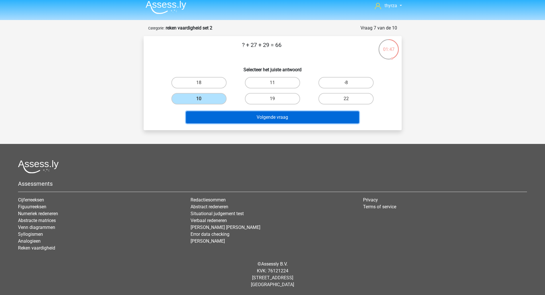
click at [290, 120] on button "Volgende vraag" at bounding box center [272, 117] width 173 height 12
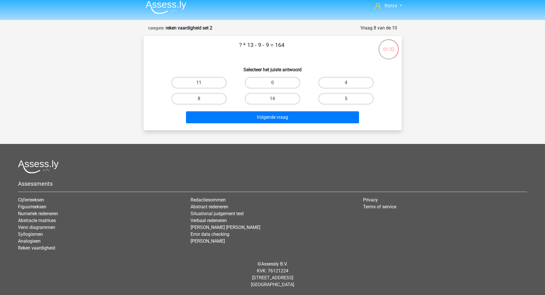
click at [256, 100] on label "14" at bounding box center [272, 98] width 55 height 11
click at [272, 100] on input "14" at bounding box center [274, 101] width 4 height 4
radio input "true"
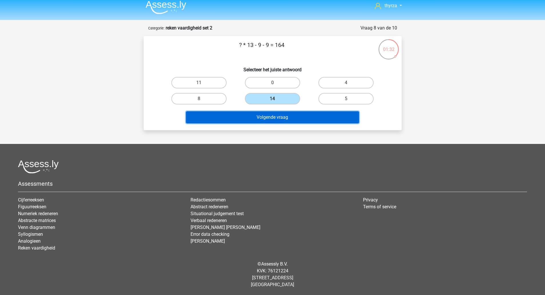
click at [259, 118] on button "Volgende vraag" at bounding box center [272, 117] width 173 height 12
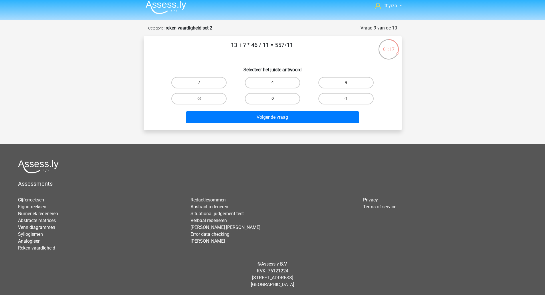
drag, startPoint x: 252, startPoint y: 45, endPoint x: 269, endPoint y: 46, distance: 17.8
click at [269, 46] on p "13 + ? * 46 / 11 = 557/11" at bounding box center [262, 49] width 218 height 17
click at [337, 100] on label "-1" at bounding box center [345, 98] width 55 height 11
click at [346, 100] on input "-1" at bounding box center [348, 101] width 4 height 4
radio input "true"
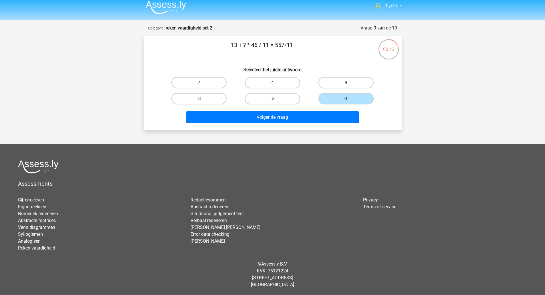
click at [290, 124] on div "Volgende vraag" at bounding box center [272, 118] width 221 height 14
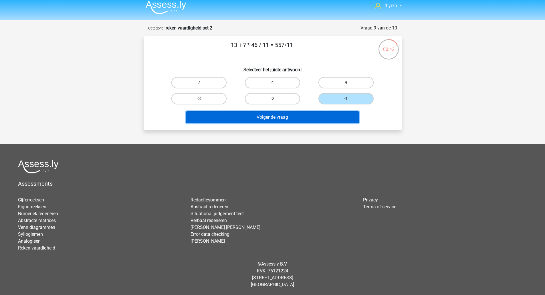
click at [283, 120] on button "Volgende vraag" at bounding box center [272, 117] width 173 height 12
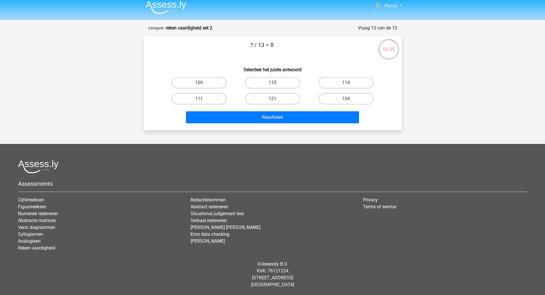
click at [356, 95] on label "104" at bounding box center [345, 98] width 55 height 11
click at [350, 99] on input "104" at bounding box center [348, 101] width 4 height 4
radio input "true"
click at [282, 126] on div "? / 13 = 8 Selecteer het juiste antwoord 109 110 114 111" at bounding box center [273, 83] width 258 height 94
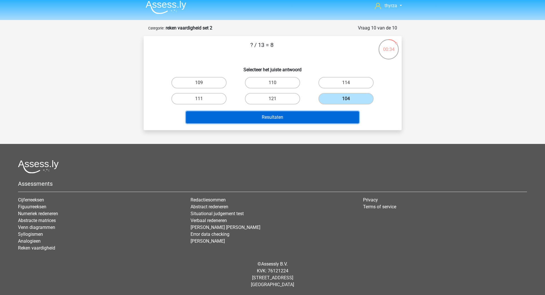
click at [282, 122] on button "Resultaten" at bounding box center [272, 117] width 173 height 12
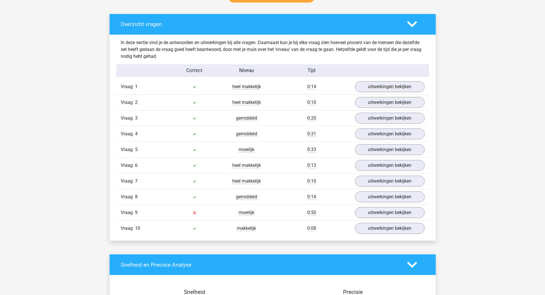
scroll to position [343, 0]
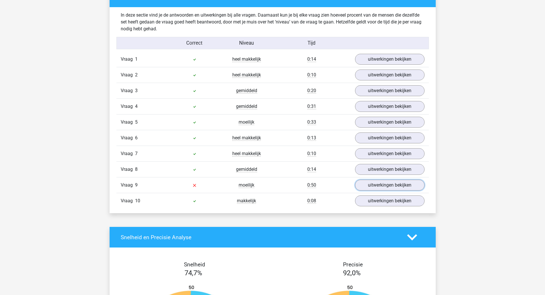
click at [384, 184] on link "uitwerkingen bekijken" at bounding box center [390, 185] width 70 height 11
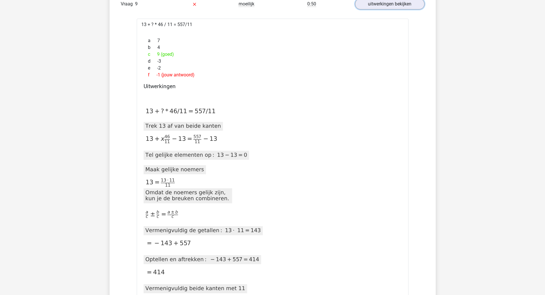
scroll to position [544, 0]
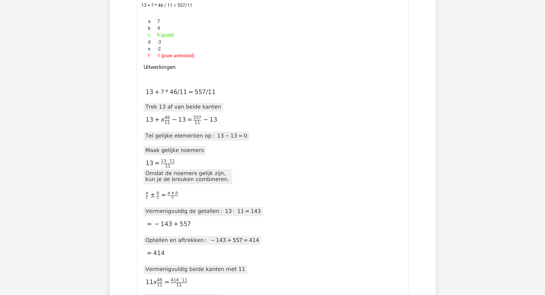
drag, startPoint x: 153, startPoint y: 136, endPoint x: 205, endPoint y: 137, distance: 52.1
click at [205, 137] on icon at bounding box center [195, 136] width 107 height 9
click at [179, 138] on icon at bounding box center [195, 136] width 107 height 9
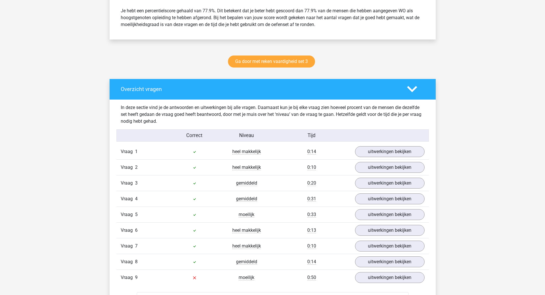
scroll to position [229, 0]
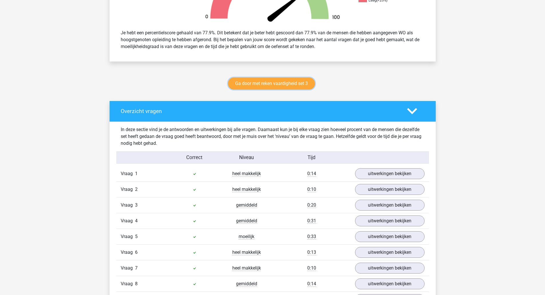
click at [276, 86] on link "Ga door met reken vaardigheid set 3" at bounding box center [271, 84] width 87 height 12
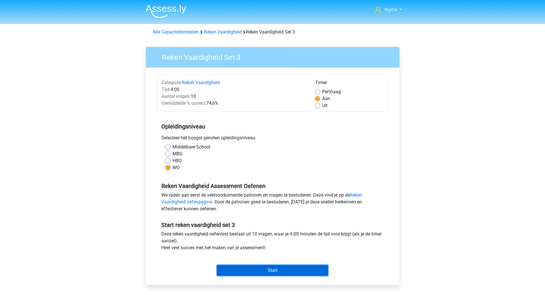
click at [258, 267] on input "Start" at bounding box center [272, 270] width 111 height 11
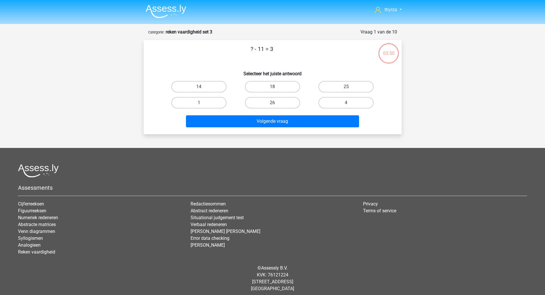
click at [196, 89] on label "14" at bounding box center [198, 86] width 55 height 11
click at [199, 89] on input "14" at bounding box center [201, 89] width 4 height 4
radio input "true"
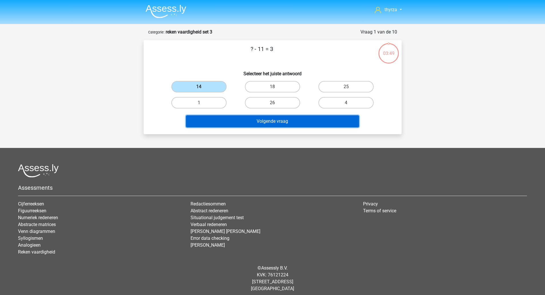
click at [235, 118] on button "Volgende vraag" at bounding box center [272, 121] width 173 height 12
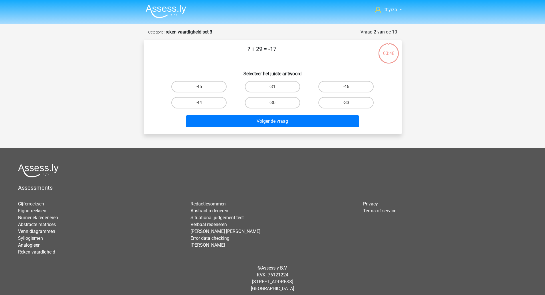
scroll to position [4, 0]
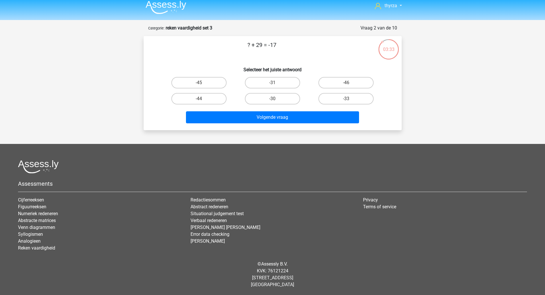
click at [345, 86] on label "-46" at bounding box center [345, 82] width 55 height 11
click at [346, 86] on input "-46" at bounding box center [348, 85] width 4 height 4
radio input "true"
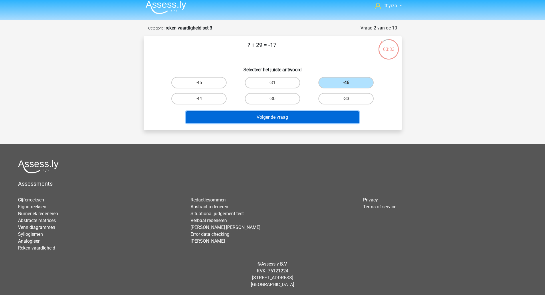
click at [261, 120] on button "Volgende vraag" at bounding box center [272, 117] width 173 height 12
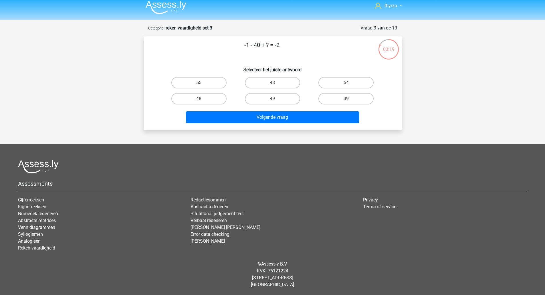
click at [342, 98] on label "39" at bounding box center [345, 98] width 55 height 11
click at [346, 99] on input "39" at bounding box center [348, 101] width 4 height 4
radio input "true"
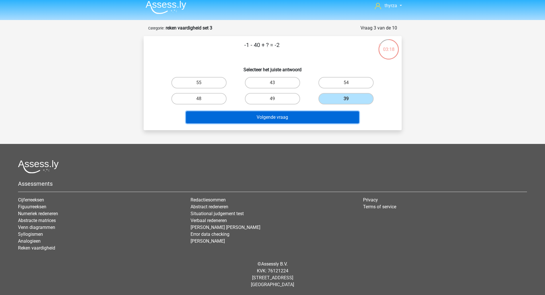
click at [322, 115] on button "Volgende vraag" at bounding box center [272, 117] width 173 height 12
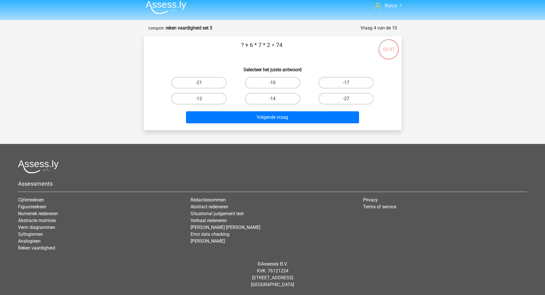
click at [265, 84] on label "-10" at bounding box center [272, 82] width 55 height 11
click at [272, 84] on input "-10" at bounding box center [274, 85] width 4 height 4
radio input "true"
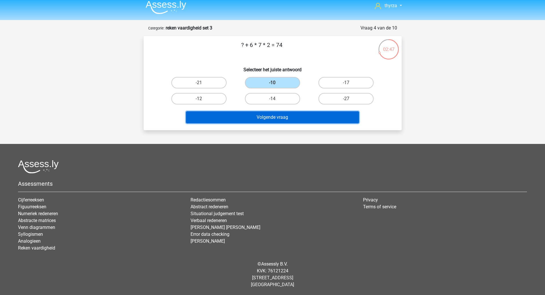
click at [265, 113] on button "Volgende vraag" at bounding box center [272, 117] width 173 height 12
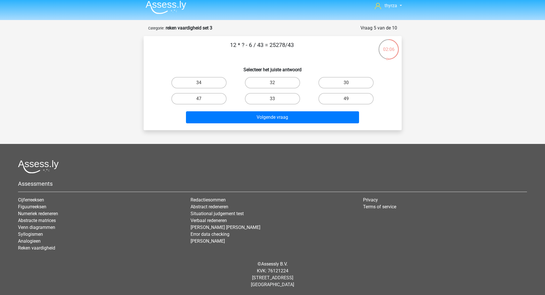
click at [350, 101] on input "49" at bounding box center [348, 101] width 4 height 4
radio input "true"
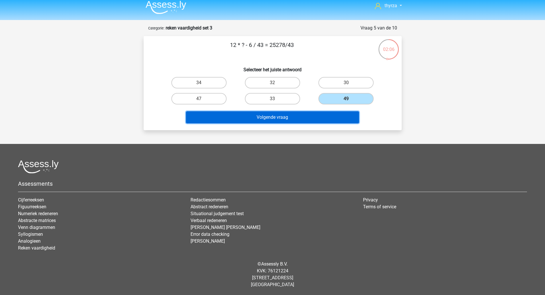
click at [332, 114] on button "Volgende vraag" at bounding box center [272, 117] width 173 height 12
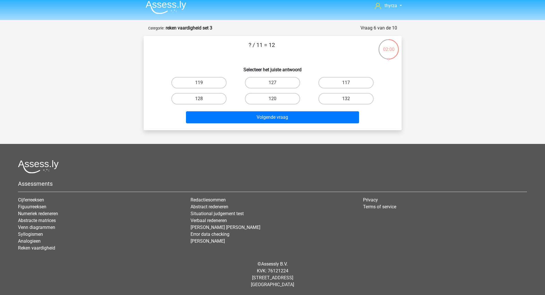
click at [356, 96] on label "132" at bounding box center [345, 98] width 55 height 11
click at [350, 99] on input "132" at bounding box center [348, 101] width 4 height 4
radio input "true"
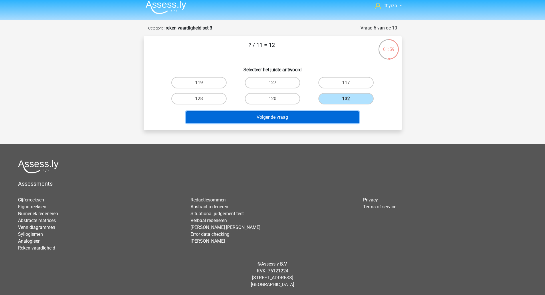
click at [317, 120] on button "Volgende vraag" at bounding box center [272, 117] width 173 height 12
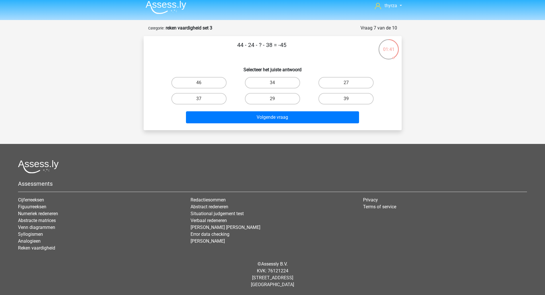
click at [359, 79] on label "27" at bounding box center [345, 82] width 55 height 11
click at [350, 83] on input "27" at bounding box center [348, 85] width 4 height 4
radio input "true"
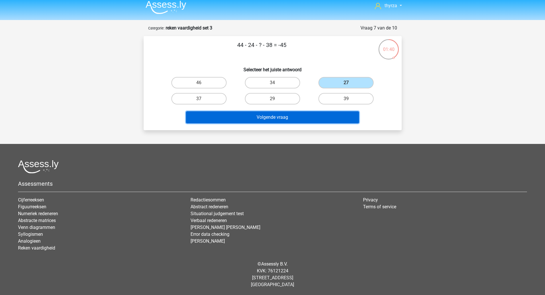
click at [283, 120] on button "Volgende vraag" at bounding box center [272, 117] width 173 height 12
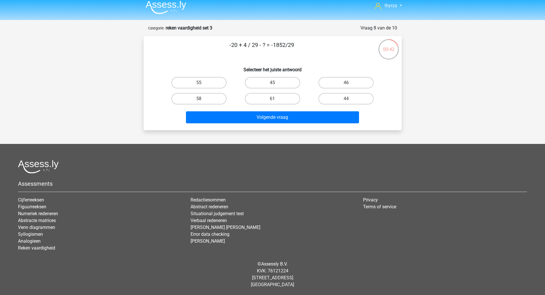
click at [346, 109] on div "Volgende vraag" at bounding box center [273, 116] width 240 height 19
click at [346, 99] on input "44" at bounding box center [348, 101] width 4 height 4
radio input "true"
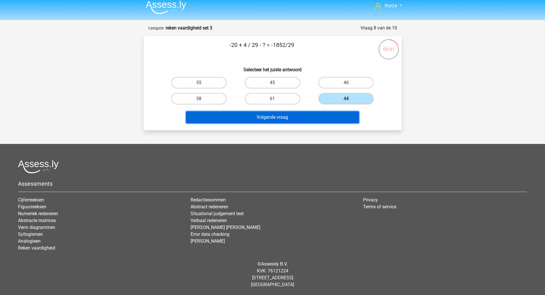
click at [311, 118] on button "Volgende vraag" at bounding box center [272, 117] width 173 height 12
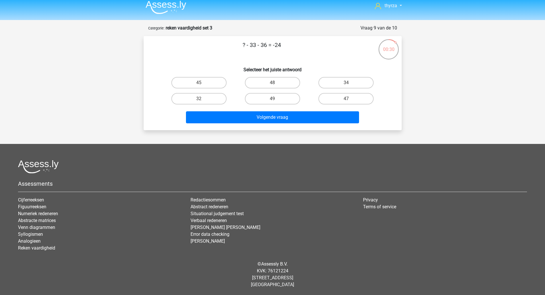
click at [182, 85] on label "45" at bounding box center [198, 82] width 55 height 11
click at [199, 85] on input "45" at bounding box center [201, 85] width 4 height 4
radio input "true"
click at [241, 110] on div "Volgende vraag" at bounding box center [273, 116] width 240 height 19
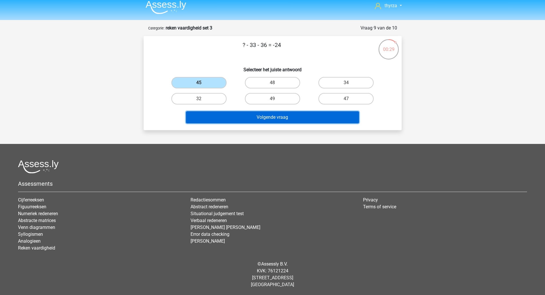
click at [242, 121] on button "Volgende vraag" at bounding box center [272, 117] width 173 height 12
click at [248, 119] on button "Resultaten" at bounding box center [272, 117] width 173 height 12
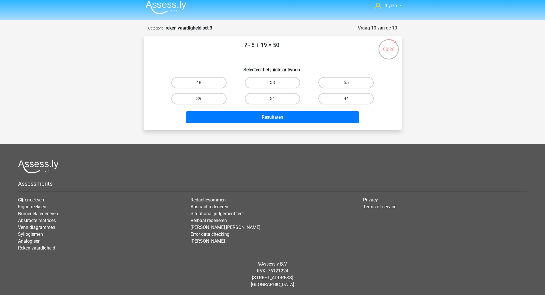
click at [232, 56] on p "? - 8 + 19 = 50" at bounding box center [262, 49] width 218 height 17
click at [183, 104] on label "39" at bounding box center [198, 98] width 55 height 11
click at [199, 102] on input "39" at bounding box center [201, 101] width 4 height 4
radio input "true"
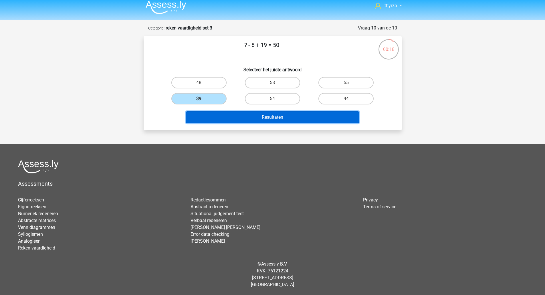
click at [219, 113] on button "Resultaten" at bounding box center [272, 117] width 173 height 12
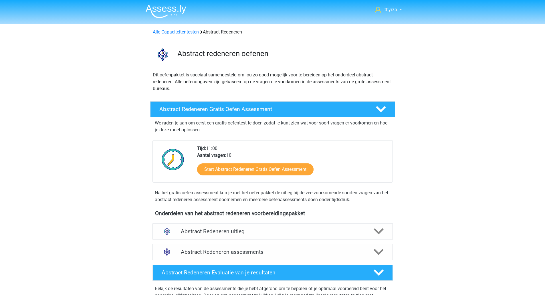
click at [262, 231] on h4 "Abstract Redeneren uitleg" at bounding box center [273, 231] width 184 height 7
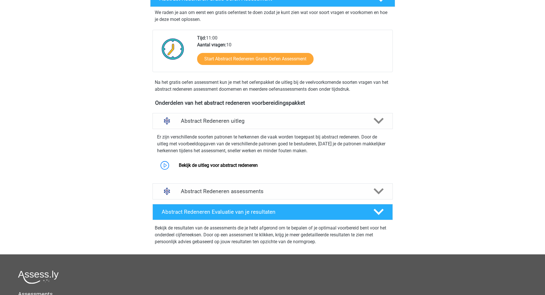
scroll to position [114, 0]
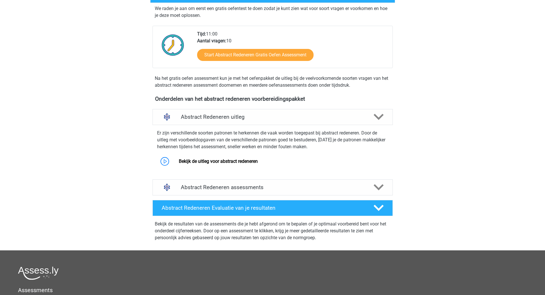
click at [179, 161] on link "Bekijk de uitleg voor abstract redeneren" at bounding box center [218, 161] width 79 height 5
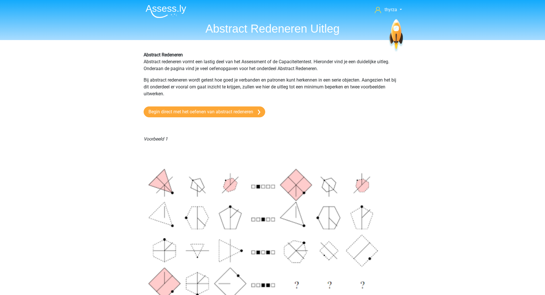
click at [325, 64] on p "Abstract Redeneren Abstract redeneren vormt een lastig deel van het Assessment …" at bounding box center [273, 62] width 258 height 21
click at [325, 62] on p "Abstract Redeneren Abstract redeneren vormt een lastig deel van het Assessment …" at bounding box center [273, 62] width 258 height 21
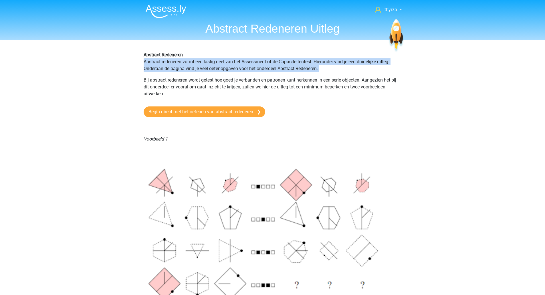
click at [325, 62] on p "Abstract Redeneren Abstract redeneren vormt een lastig deel van het Assessment …" at bounding box center [273, 62] width 258 height 21
click at [157, 68] on p "Abstract Redeneren Abstract redeneren vormt een lastig deel van het Assessment …" at bounding box center [273, 62] width 258 height 21
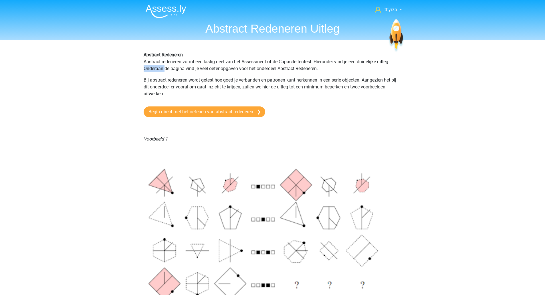
click at [157, 68] on p "Abstract Redeneren Abstract redeneren vormt een lastig deel van het Assessment …" at bounding box center [273, 62] width 258 height 21
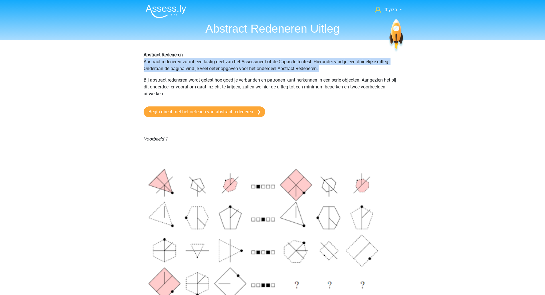
click at [157, 68] on p "Abstract Redeneren Abstract redeneren vormt een lastig deel van het Assessment …" at bounding box center [273, 62] width 258 height 21
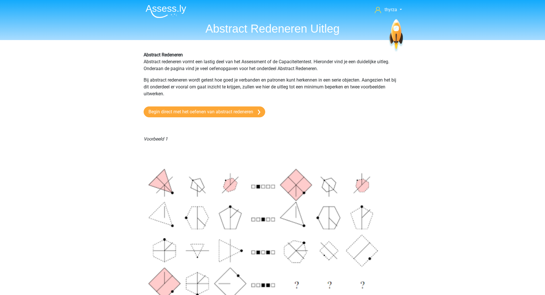
click at [157, 78] on p "Bij abstract redeneren wordt getest hoe goed je verbanden en patronen kunt herk…" at bounding box center [273, 87] width 258 height 21
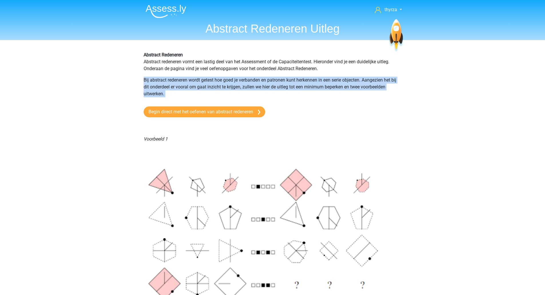
click at [157, 78] on p "Bij abstract redeneren wordt getest hoe goed je verbanden en patronen kunt herk…" at bounding box center [273, 87] width 258 height 21
click at [284, 91] on p "Bij abstract redeneren wordt getest hoe goed je verbanden en patronen kunt herk…" at bounding box center [273, 87] width 258 height 21
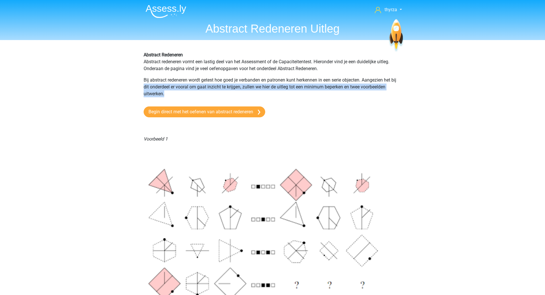
drag, startPoint x: 173, startPoint y: 92, endPoint x: 127, endPoint y: 89, distance: 46.2
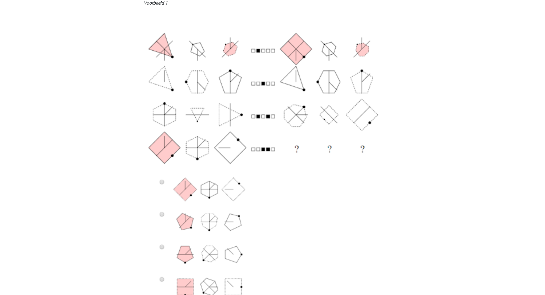
scroll to position [172, 0]
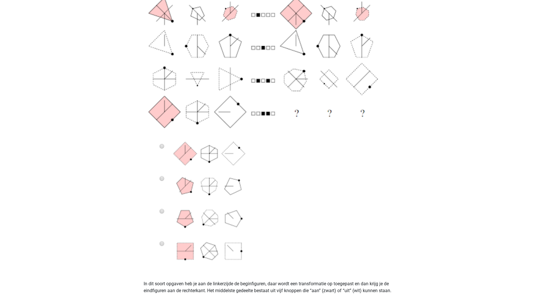
click at [158, 144] on img at bounding box center [273, 122] width 258 height 294
click at [160, 145] on img at bounding box center [273, 122] width 258 height 294
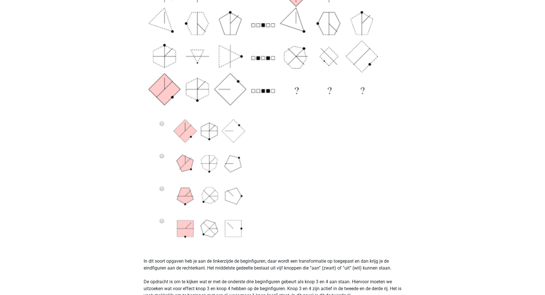
scroll to position [229, 0]
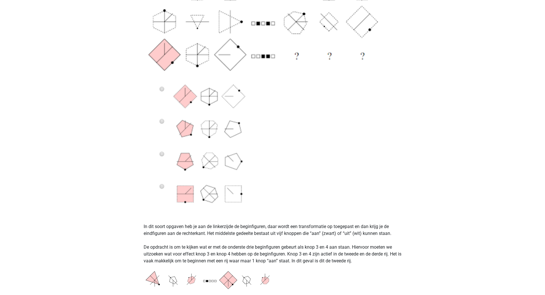
click at [203, 227] on p "In dit soort opgaven heb je aan de linkerzijde de beginfiguren, daar wordt een …" at bounding box center [273, 240] width 258 height 48
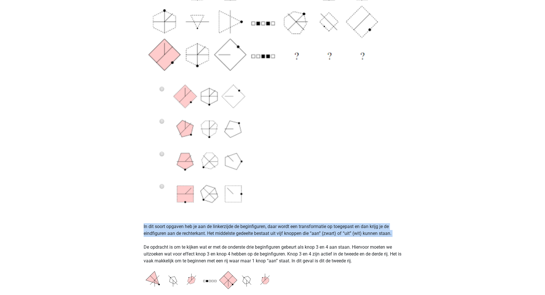
click at [203, 227] on p "In dit soort opgaven heb je aan de linkerzijde de beginfiguren, daar wordt een …" at bounding box center [273, 240] width 258 height 48
click at [286, 227] on p "In dit soort opgaven heb je aan de linkerzijde de beginfiguren, daar wordt een …" at bounding box center [273, 240] width 258 height 48
click at [381, 228] on p "In dit soort opgaven heb je aan de linkerzijde de beginfiguren, daar wordt een …" at bounding box center [273, 240] width 258 height 48
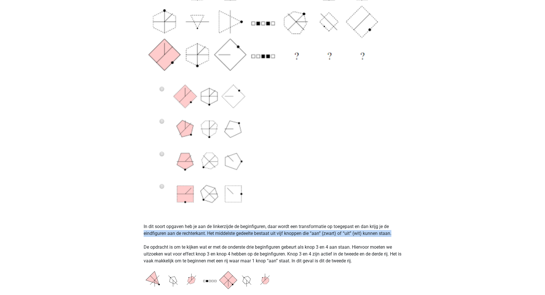
drag, startPoint x: 142, startPoint y: 233, endPoint x: 403, endPoint y: 233, distance: 261.5
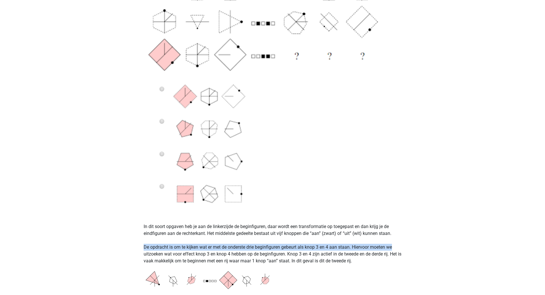
drag, startPoint x: 140, startPoint y: 246, endPoint x: 411, endPoint y: 250, distance: 271.0
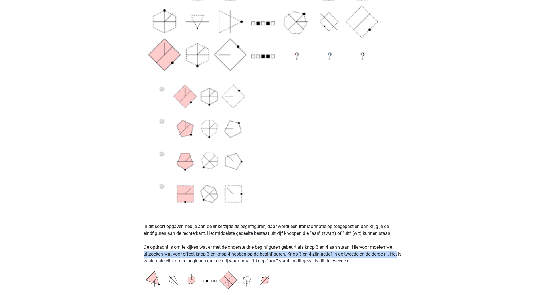
drag, startPoint x: 145, startPoint y: 255, endPoint x: 417, endPoint y: 254, distance: 272.7
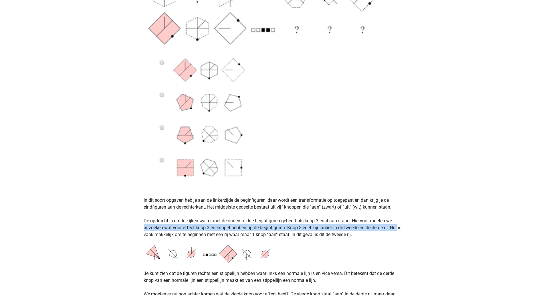
scroll to position [286, 0]
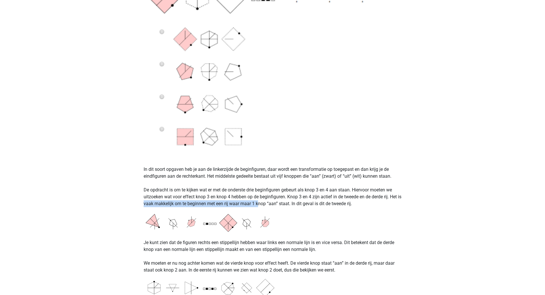
drag, startPoint x: 148, startPoint y: 202, endPoint x: 263, endPoint y: 203, distance: 115.0
click at [263, 203] on p "In dit soort opgaven heb je aan de linkerzijde de beginfiguren, daar wordt een …" at bounding box center [273, 183] width 258 height 48
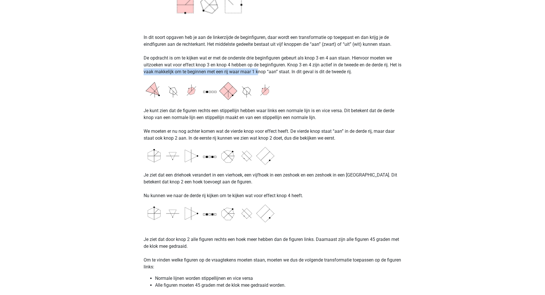
scroll to position [429, 0]
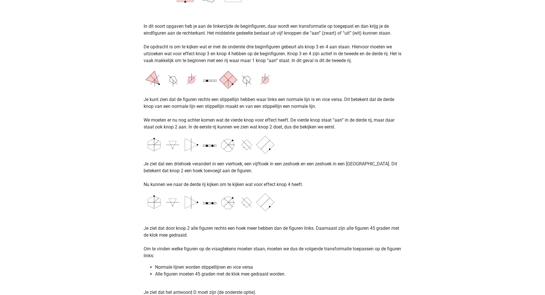
click at [145, 98] on p "Je kunt zien dat de figuren rechts een stippellijn hebben waar links een normal…" at bounding box center [273, 109] width 258 height 41
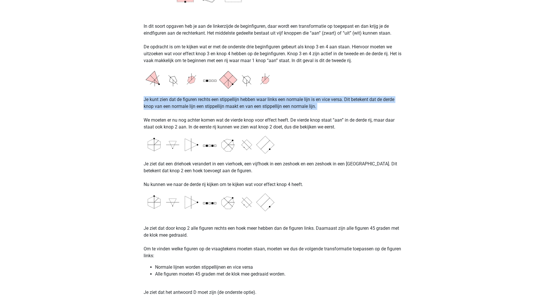
click at [145, 98] on p "Je kunt zien dat de figuren rechts een stippellijn hebben waar links een normal…" at bounding box center [273, 109] width 258 height 41
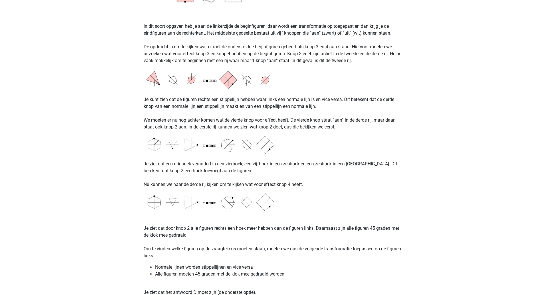
click at [211, 118] on p "Je kunt zien dat de figuren rechts een stippellijn hebben waar links een normal…" at bounding box center [273, 109] width 258 height 41
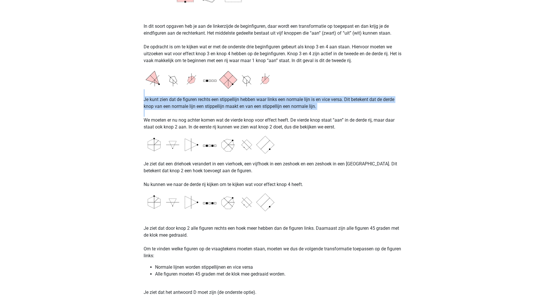
click at [211, 118] on p "Je kunt zien dat de figuren rechts een stippellijn hebben waar links een normal…" at bounding box center [273, 109] width 258 height 41
click at [341, 128] on p "Je kunt zien dat de figuren rechts een stippellijn hebben waar links een normal…" at bounding box center [273, 109] width 258 height 41
drag, startPoint x: 341, startPoint y: 128, endPoint x: 116, endPoint y: 122, distance: 225.0
click at [116, 122] on div "thyrza thyrzaxx@hotmail.com Nederlands English" at bounding box center [272, 234] width 545 height 1327
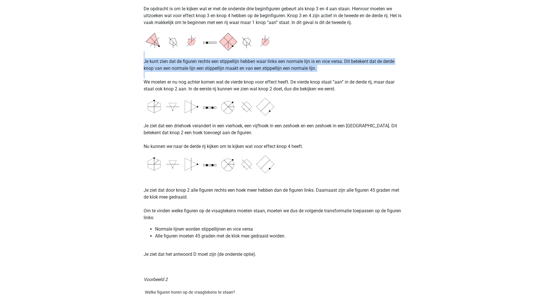
scroll to position [486, 0]
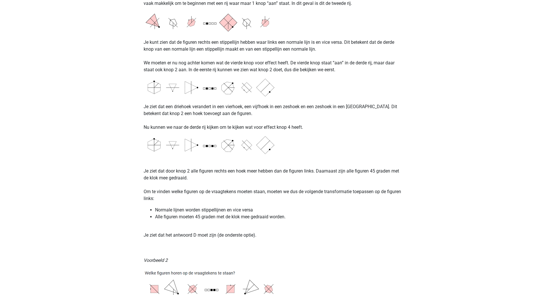
click at [145, 105] on p "Je ziet dat een driehoek verandert in een vierhoek, een vijfhoek in een zeshoek…" at bounding box center [273, 113] width 258 height 34
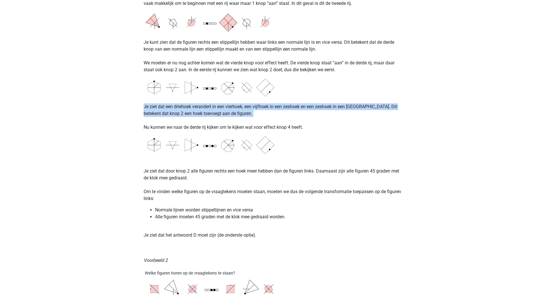
click at [145, 105] on p "Je ziet dat een driehoek verandert in een vierhoek, een vijfhoek in een zeshoek…" at bounding box center [273, 113] width 258 height 34
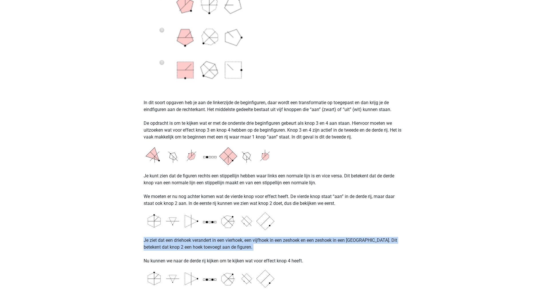
scroll to position [372, 0]
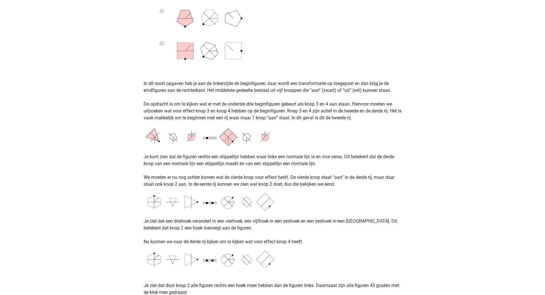
click at [257, 157] on p "Je kunt zien dat de figuren rechts een stippellijn hebben waar links een normal…" at bounding box center [273, 167] width 258 height 41
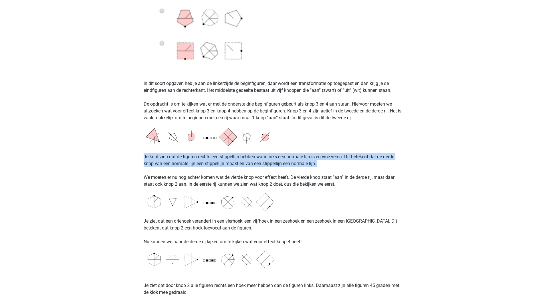
click at [257, 157] on p "Je kunt zien dat de figuren rechts een stippellijn hebben waar links een normal…" at bounding box center [273, 167] width 258 height 41
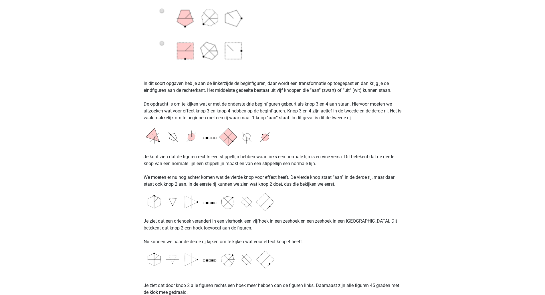
click at [169, 180] on p "Je kunt zien dat de figuren rechts een stippellijn hebben waar links een normal…" at bounding box center [273, 167] width 258 height 41
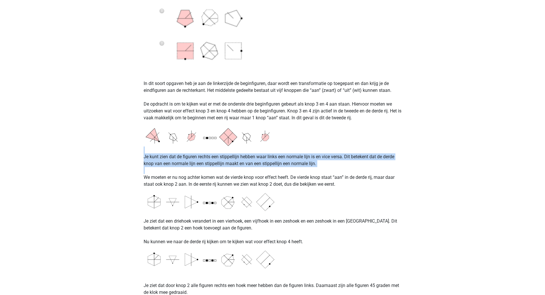
click at [169, 180] on p "Je kunt zien dat de figuren rechts een stippellijn hebben waar links een normal…" at bounding box center [273, 167] width 258 height 41
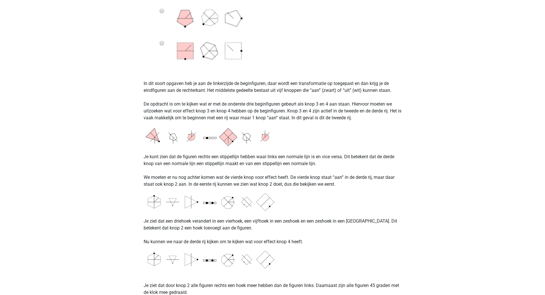
click at [154, 226] on p "Je ziet dat een driehoek verandert in een vierhoek, een vijfhoek in een zeshoek…" at bounding box center [273, 228] width 258 height 34
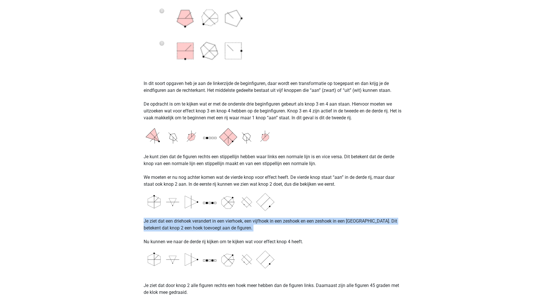
click at [154, 226] on p "Je ziet dat een driehoek verandert in een vierhoek, een vijfhoek in een zeshoek…" at bounding box center [273, 228] width 258 height 34
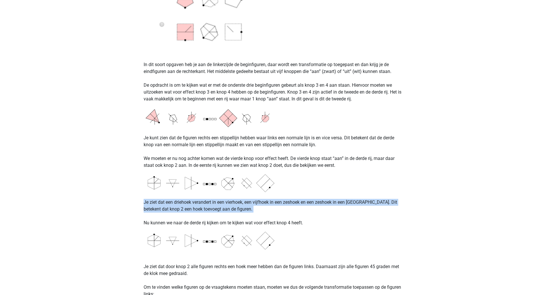
scroll to position [401, 0]
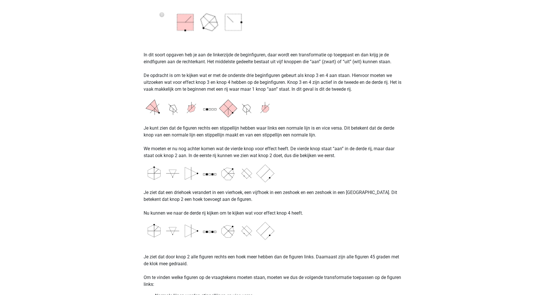
click at [165, 212] on p "Je ziet dat een driehoek verandert in een vierhoek, een vijfhoek in een zeshoek…" at bounding box center [273, 199] width 258 height 34
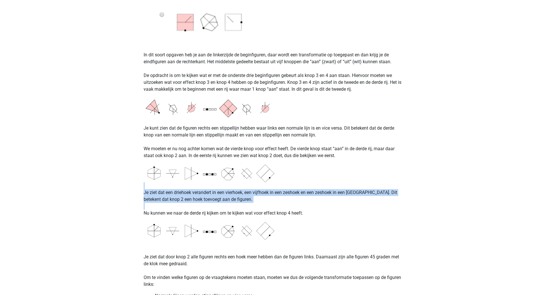
click at [165, 212] on p "Je ziet dat een driehoek verandert in een vierhoek, een vijfhoek in een zeshoek…" at bounding box center [273, 199] width 258 height 34
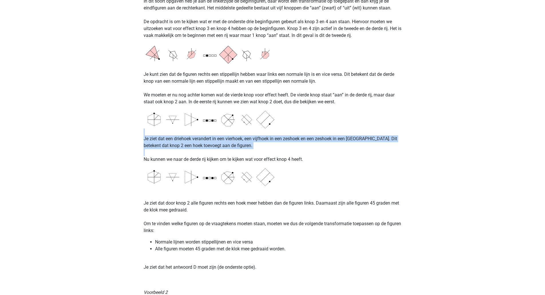
scroll to position [458, 0]
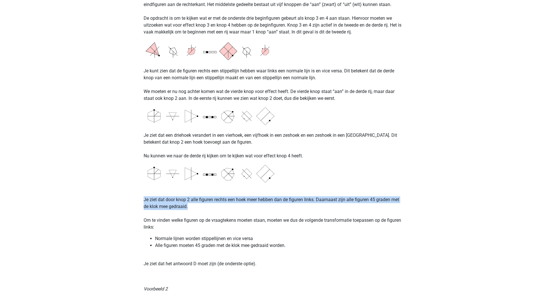
drag, startPoint x: 162, startPoint y: 204, endPoint x: 136, endPoint y: 199, distance: 26.5
click at [136, 199] on div "thyrza thyrzaxx@hotmail.com Nederlands English" at bounding box center [272, 205] width 545 height 1327
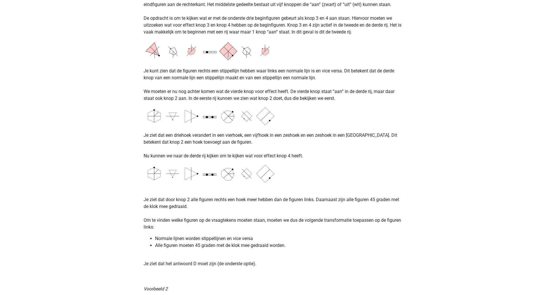
click at [155, 225] on p "Je ziet dat door knop 2 alle figuren rechts een hoek meer hebben dan de figuren…" at bounding box center [273, 207] width 258 height 48
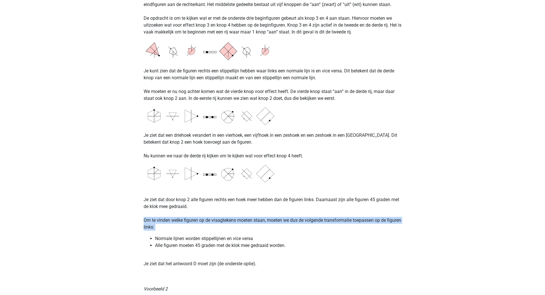
click at [155, 225] on p "Je ziet dat door knop 2 alle figuren rechts een hoek meer hebben dan de figuren…" at bounding box center [273, 207] width 258 height 48
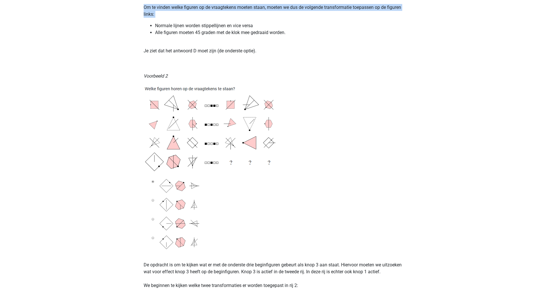
scroll to position [687, 0]
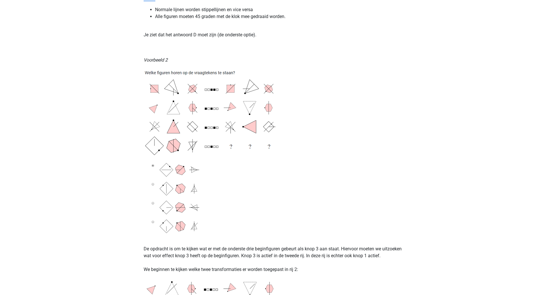
click at [215, 70] on img at bounding box center [215, 151] width 143 height 166
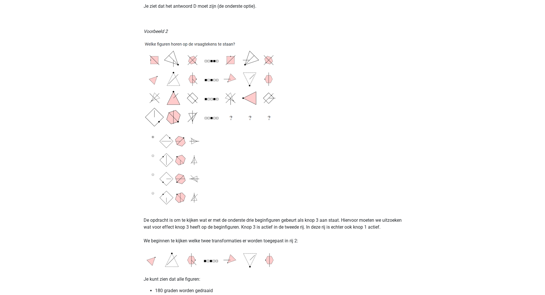
click at [180, 225] on p "De opdracht is om te kijken wat er met de onderste drie beginfiguren gebeurt al…" at bounding box center [273, 227] width 258 height 34
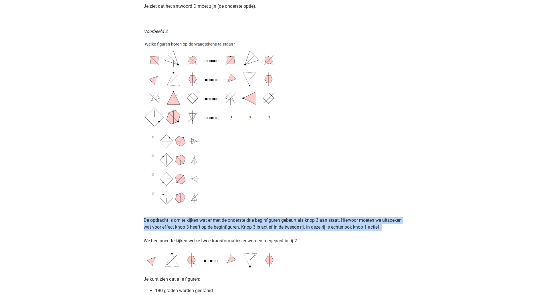
click at [180, 225] on p "De opdracht is om te kijken wat er met de onderste drie beginfiguren gebeurt al…" at bounding box center [273, 227] width 258 height 34
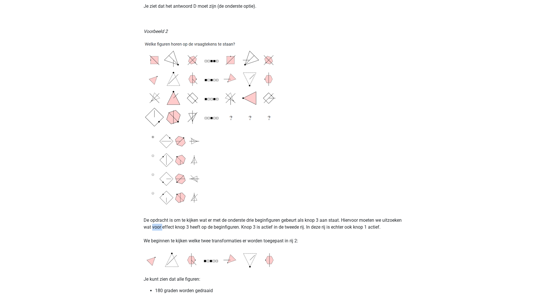
click at [180, 225] on p "De opdracht is om te kijken wat er met de onderste drie beginfiguren gebeurt al…" at bounding box center [273, 227] width 258 height 34
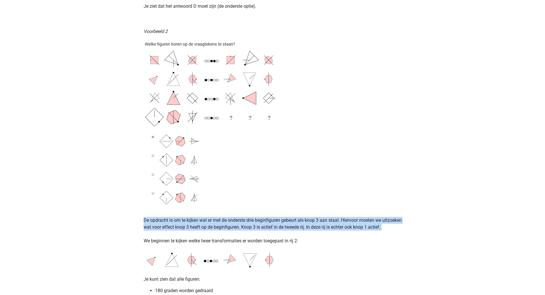
click at [180, 225] on p "De opdracht is om te kijken wat er met de onderste drie beginfiguren gebeurt al…" at bounding box center [273, 227] width 258 height 34
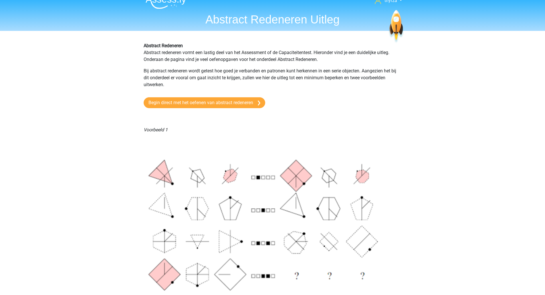
scroll to position [0, 0]
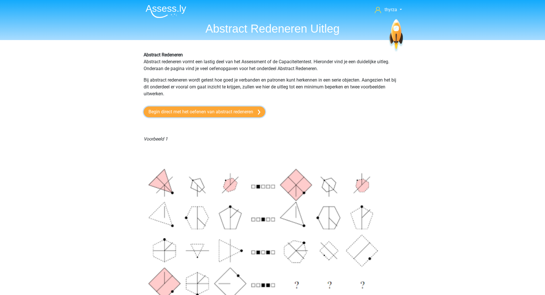
click at [211, 109] on link "Begin direct met het oefenen van abstract redeneren" at bounding box center [205, 111] width 122 height 11
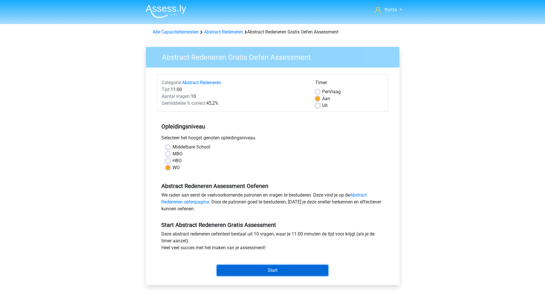
click at [269, 270] on input "Start" at bounding box center [272, 270] width 111 height 11
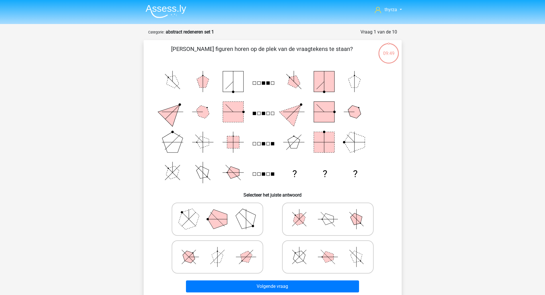
click at [248, 222] on polygon at bounding box center [245, 218] width 27 height 27
click at [221, 212] on input "radio" at bounding box center [219, 210] width 4 height 4
radio input "true"
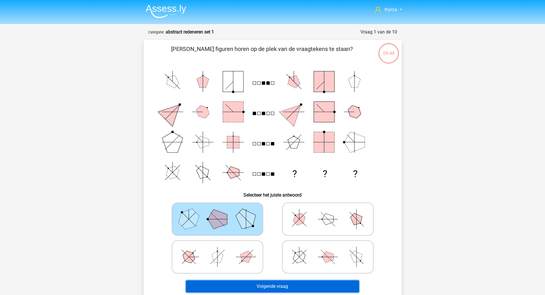
click at [272, 287] on button "Volgende vraag" at bounding box center [272, 286] width 173 height 12
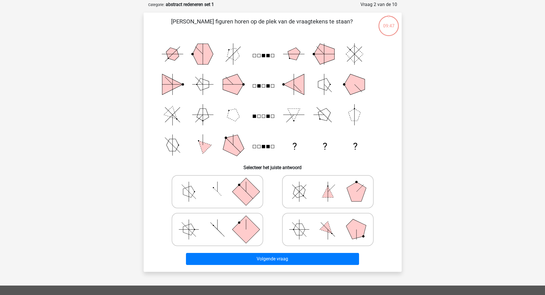
scroll to position [29, 0]
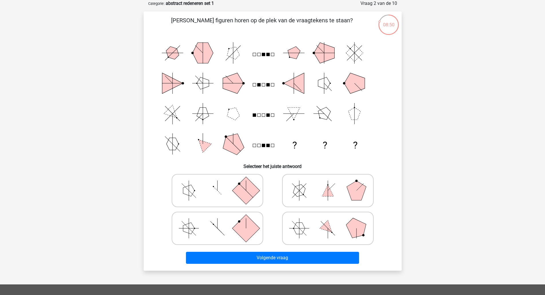
click at [233, 233] on icon at bounding box center [218, 228] width 86 height 29
click at [221, 221] on input "radio" at bounding box center [219, 219] width 4 height 4
radio input "true"
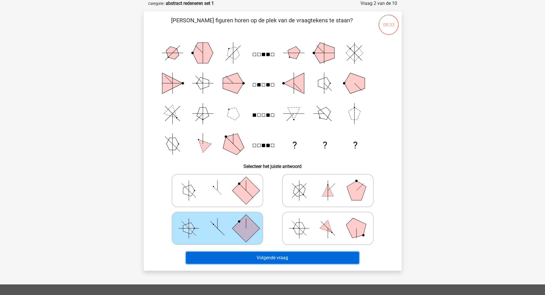
click at [263, 258] on button "Volgende vraag" at bounding box center [272, 258] width 173 height 12
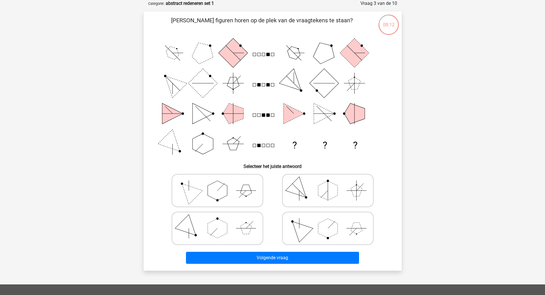
click at [247, 198] on icon at bounding box center [218, 190] width 86 height 29
click at [221, 183] on input "radio" at bounding box center [219, 182] width 4 height 4
radio input "true"
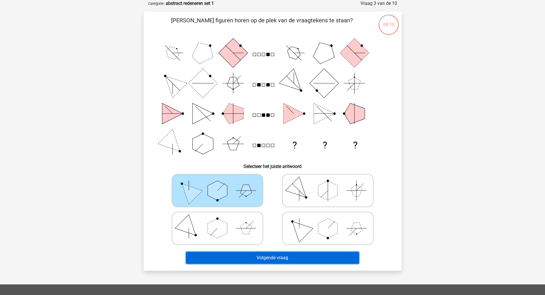
click at [257, 258] on button "Volgende vraag" at bounding box center [272, 258] width 173 height 12
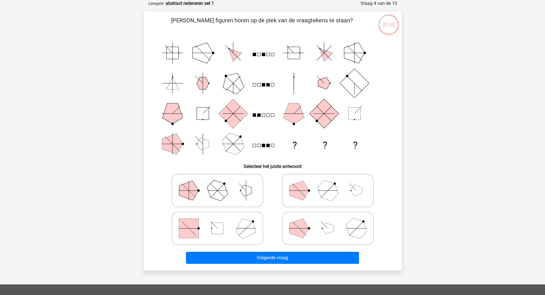
click at [236, 222] on icon at bounding box center [218, 228] width 86 height 29
click at [221, 221] on input "radio" at bounding box center [219, 219] width 4 height 4
radio input "true"
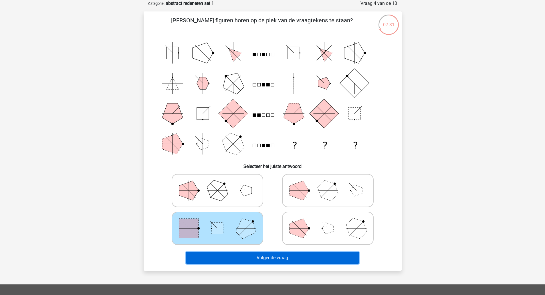
click at [258, 256] on button "Volgende vraag" at bounding box center [272, 258] width 173 height 12
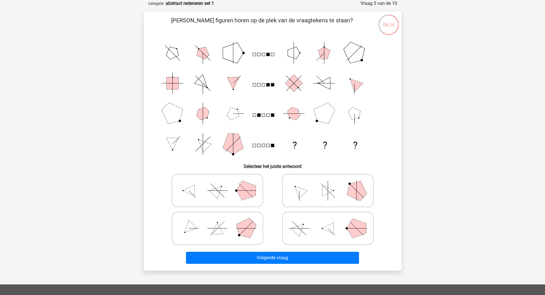
click at [229, 190] on icon at bounding box center [218, 190] width 86 height 29
click at [221, 183] on input "radio" at bounding box center [219, 182] width 4 height 4
radio input "true"
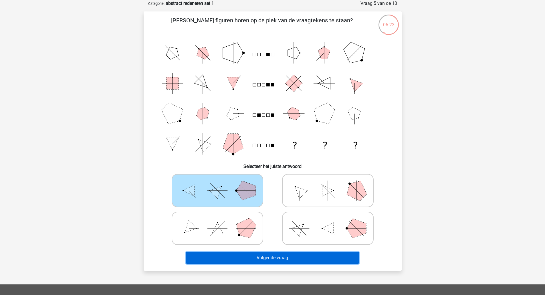
click at [266, 253] on button "Volgende vraag" at bounding box center [272, 258] width 173 height 12
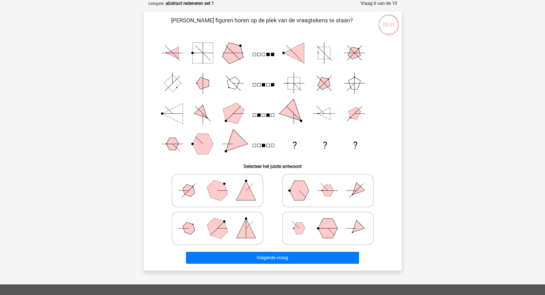
click at [356, 196] on icon at bounding box center [328, 190] width 86 height 29
click at [332, 183] on input "radio" at bounding box center [330, 182] width 4 height 4
radio input "true"
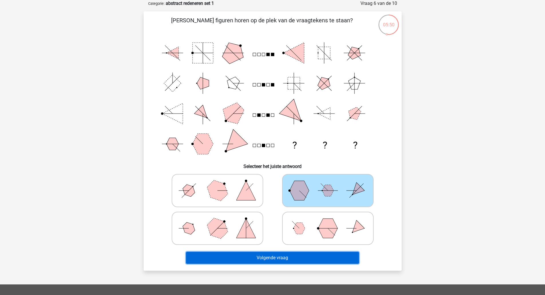
click at [313, 259] on button "Volgende vraag" at bounding box center [272, 258] width 173 height 12
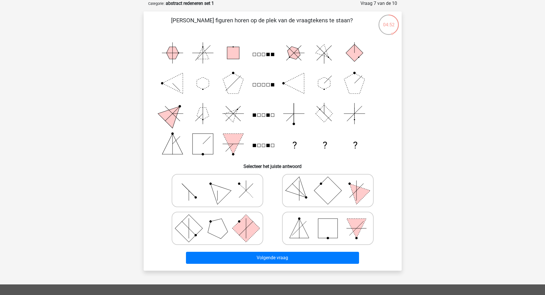
click at [192, 197] on icon at bounding box center [218, 190] width 86 height 29
click at [217, 183] on input "radio" at bounding box center [219, 182] width 4 height 4
radio input "true"
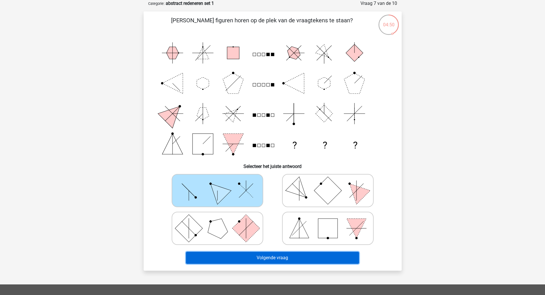
click at [256, 260] on button "Volgende vraag" at bounding box center [272, 258] width 173 height 12
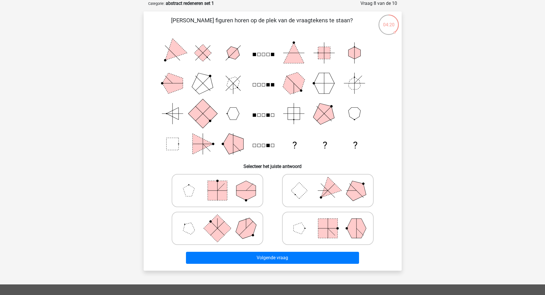
click at [332, 233] on rect at bounding box center [327, 228] width 19 height 19
click at [332, 221] on input "radio" at bounding box center [330, 219] width 4 height 4
radio input "true"
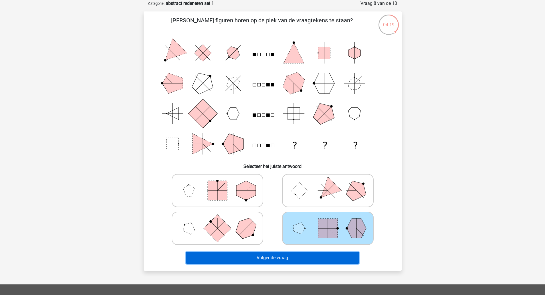
click at [301, 256] on button "Volgende vraag" at bounding box center [272, 258] width 173 height 12
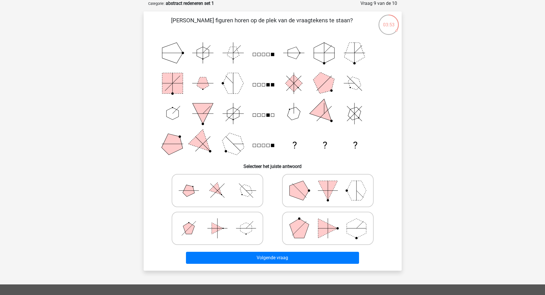
click at [196, 196] on icon at bounding box center [218, 190] width 86 height 29
click at [217, 183] on input "radio" at bounding box center [219, 182] width 4 height 4
radio input "true"
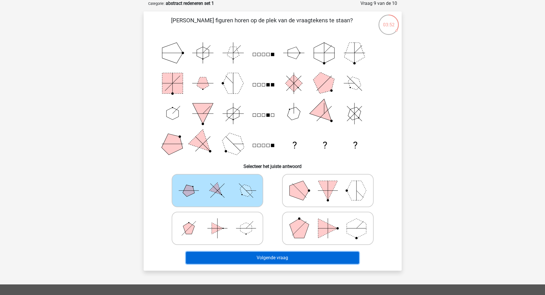
click at [247, 259] on button "Volgende vraag" at bounding box center [272, 258] width 173 height 12
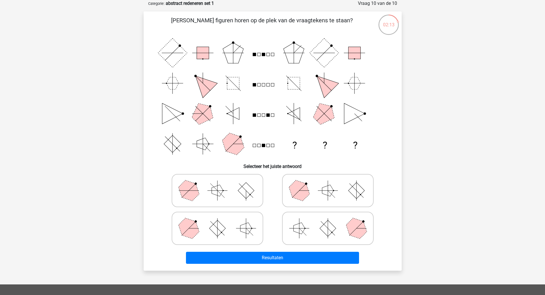
click at [252, 229] on icon at bounding box center [218, 228] width 86 height 29
click at [221, 221] on input "radio" at bounding box center [219, 219] width 4 height 4
radio input "true"
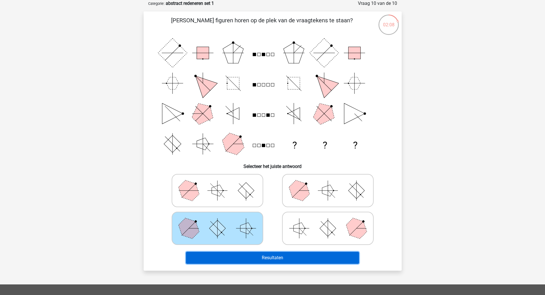
click at [254, 256] on button "Resultaten" at bounding box center [272, 258] width 173 height 12
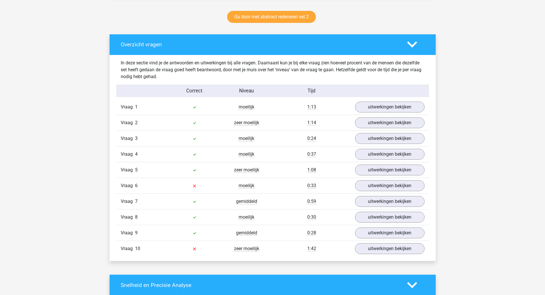
scroll to position [343, 0]
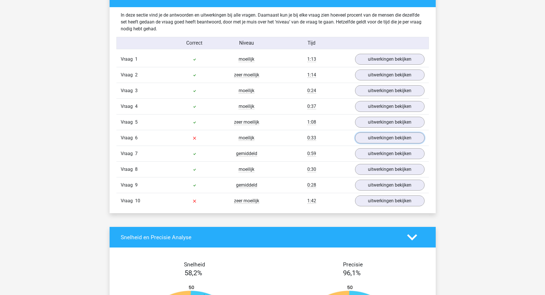
click at [388, 137] on link "uitwerkingen bekijken" at bounding box center [390, 137] width 70 height 11
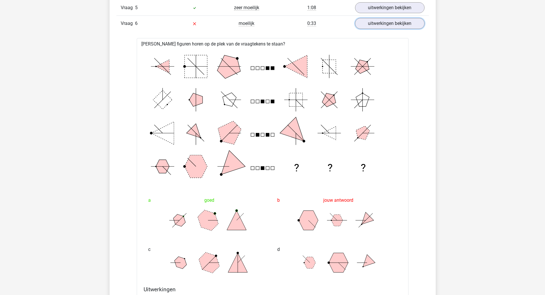
scroll to position [572, 0]
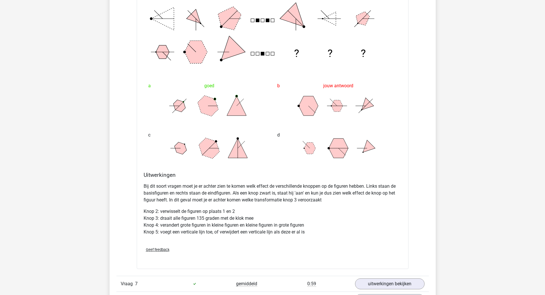
click at [155, 212] on p "Knop 2: verwisselt de figuren op plaats 1 en 2 Knop 3: draait alle figuren 135 …" at bounding box center [273, 221] width 258 height 27
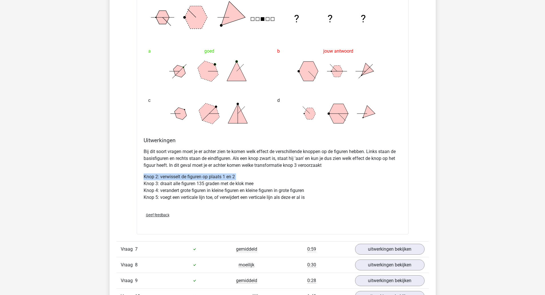
scroll to position [658, 0]
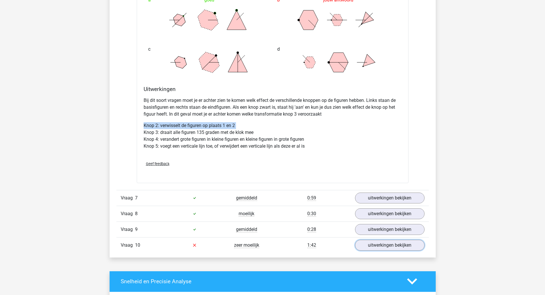
click at [373, 244] on link "uitwerkingen bekijken" at bounding box center [390, 245] width 70 height 11
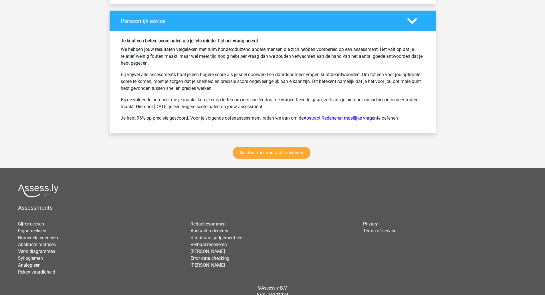
scroll to position [1487, 0]
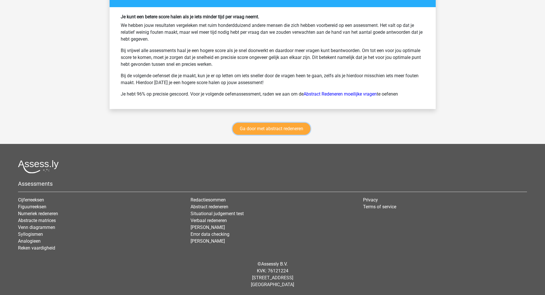
click at [267, 130] on link "Ga door met abstract redeneren" at bounding box center [272, 129] width 78 height 12
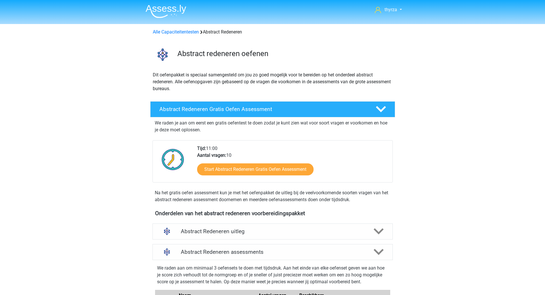
scroll to position [242, 0]
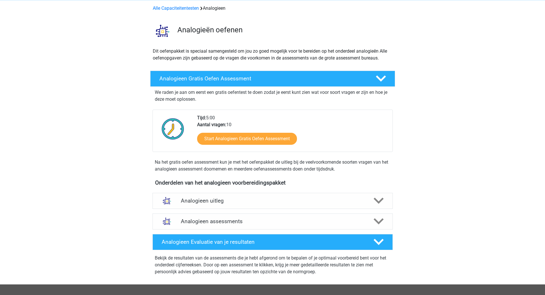
scroll to position [57, 0]
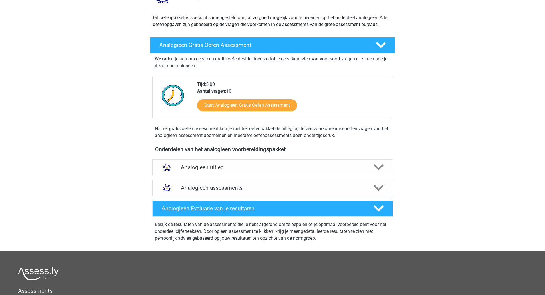
click at [240, 166] on h4 "Analogieen uitleg" at bounding box center [273, 167] width 184 height 7
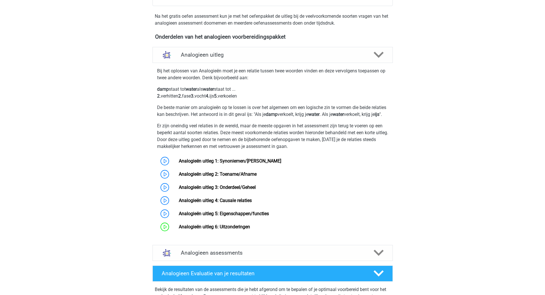
scroll to position [172, 0]
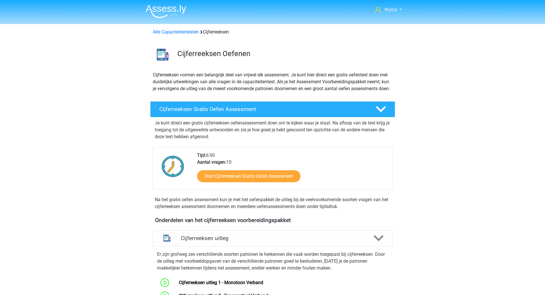
scroll to position [372, 0]
